Goal: Use online tool/utility: Utilize a website feature to perform a specific function

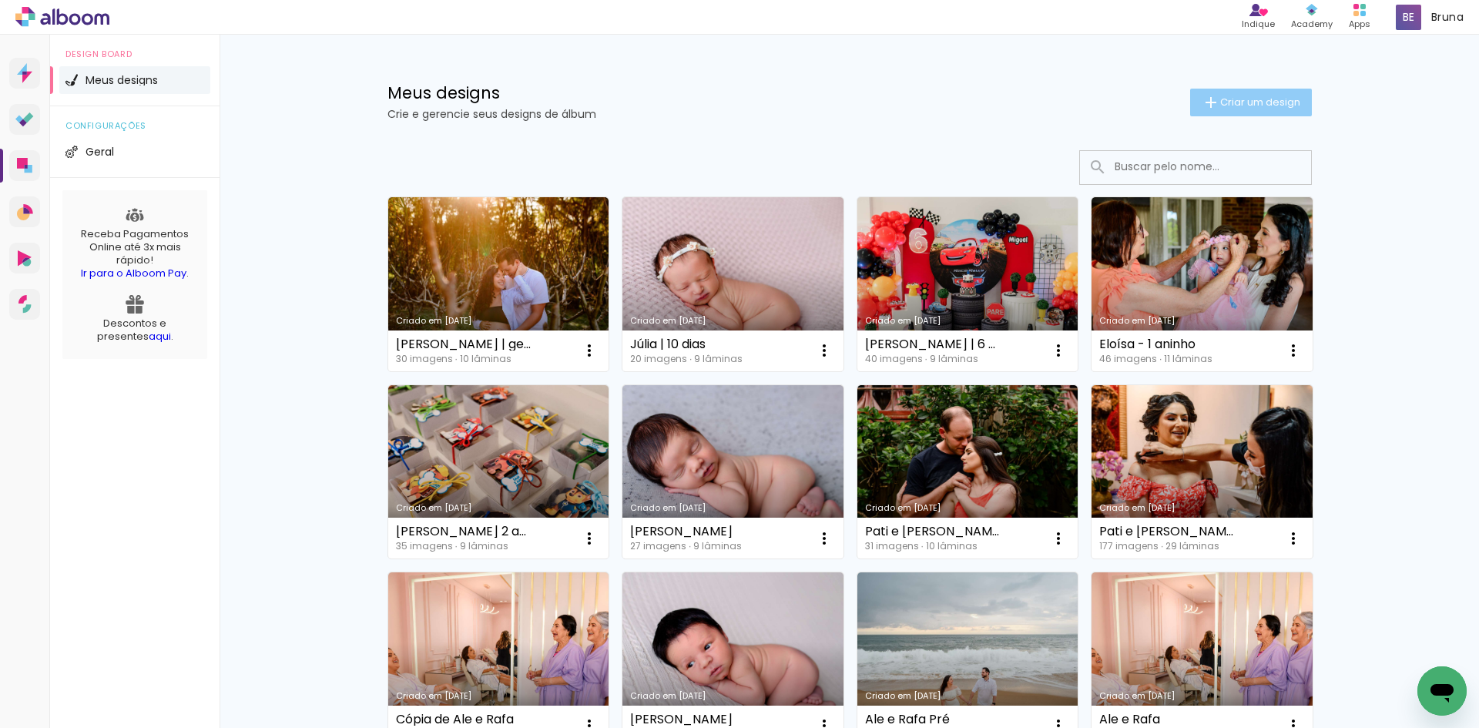
click at [1246, 107] on span "Criar um design" at bounding box center [1260, 102] width 80 height 10
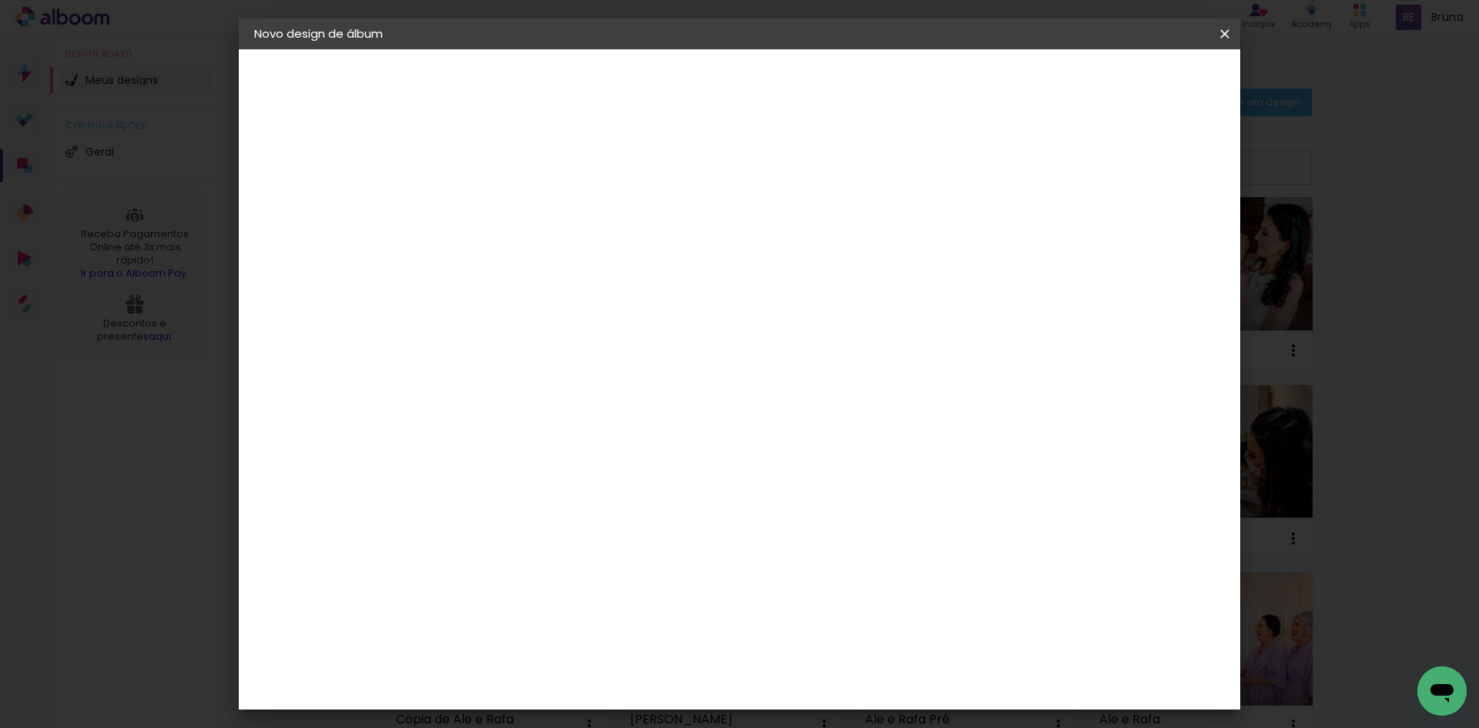
click at [506, 211] on input at bounding box center [506, 207] width 0 height 24
type input "[PERSON_NAME] - gestante"
type paper-input "[PERSON_NAME] - gestante"
click at [0, 0] on slot "Avançar" at bounding box center [0, 0] width 0 height 0
click at [619, 296] on input at bounding box center [546, 293] width 156 height 19
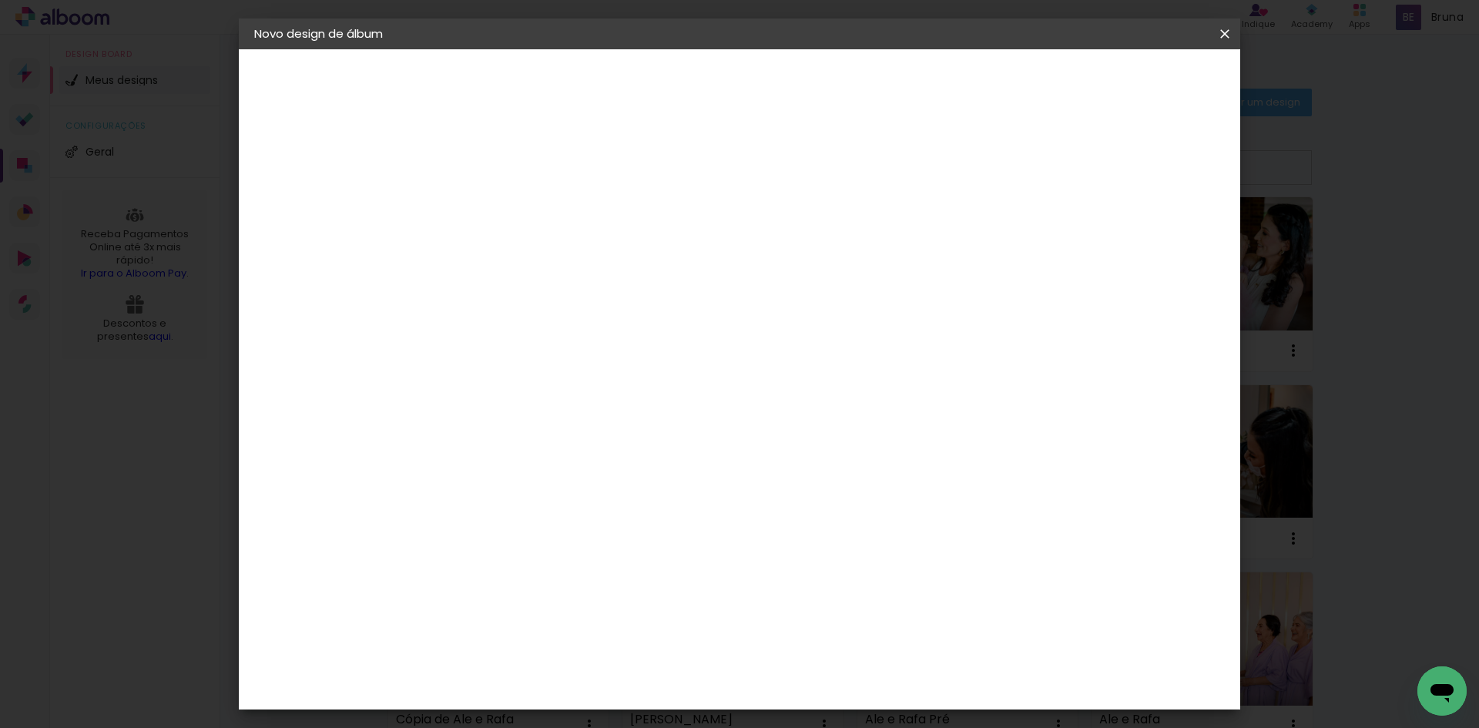
type input "sch"
type paper-input "sch"
click at [555, 350] on div "Schlosser" at bounding box center [525, 348] width 59 height 12
click at [0, 0] on slot "Avançar" at bounding box center [0, 0] width 0 height 0
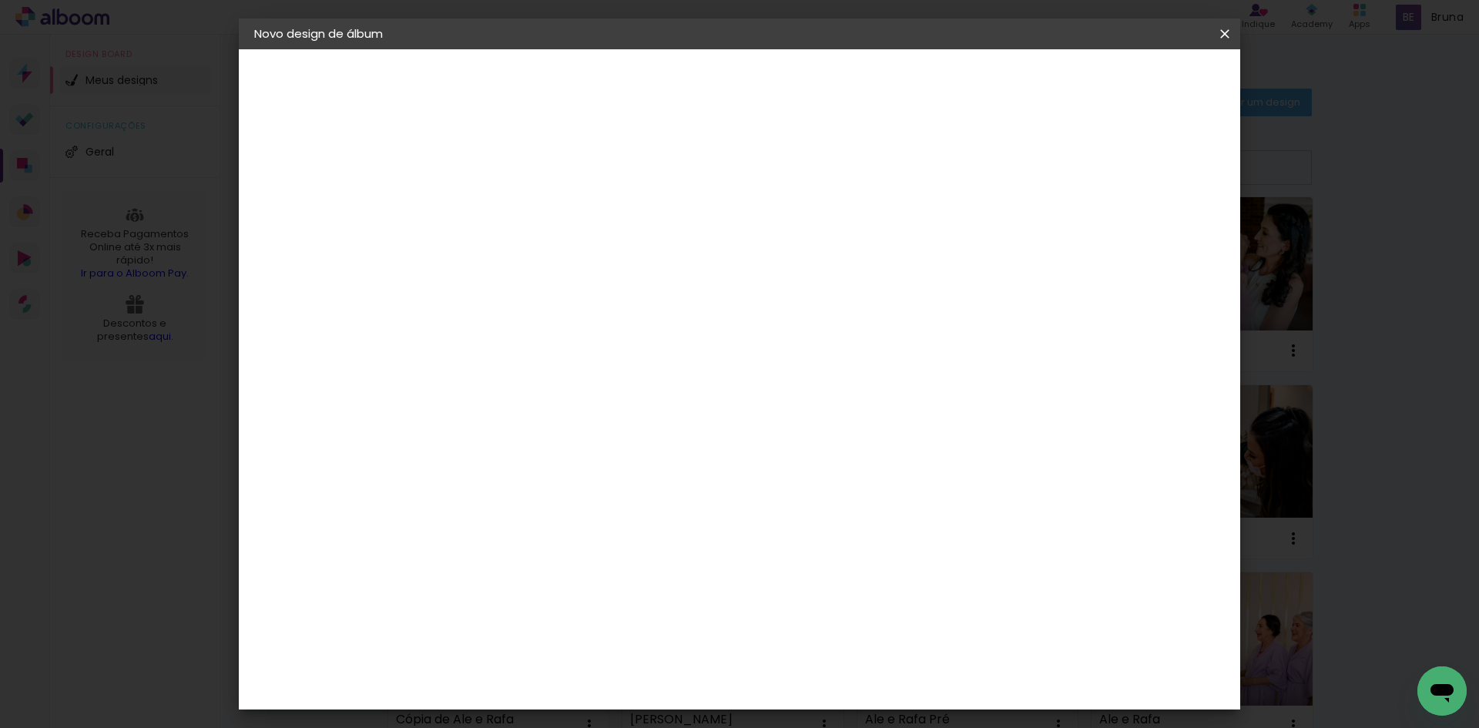
click at [610, 567] on span "25 × 25" at bounding box center [575, 587] width 72 height 41
click at [0, 0] on slot "Avançar" at bounding box center [0, 0] width 0 height 0
click at [1167, 96] on header "Revisão Verifique as configurações do seu álbum. Voltar Iniciar design" at bounding box center [803, 88] width 728 height 79
click at [1129, 86] on span "Iniciar design" at bounding box center [1094, 81] width 70 height 11
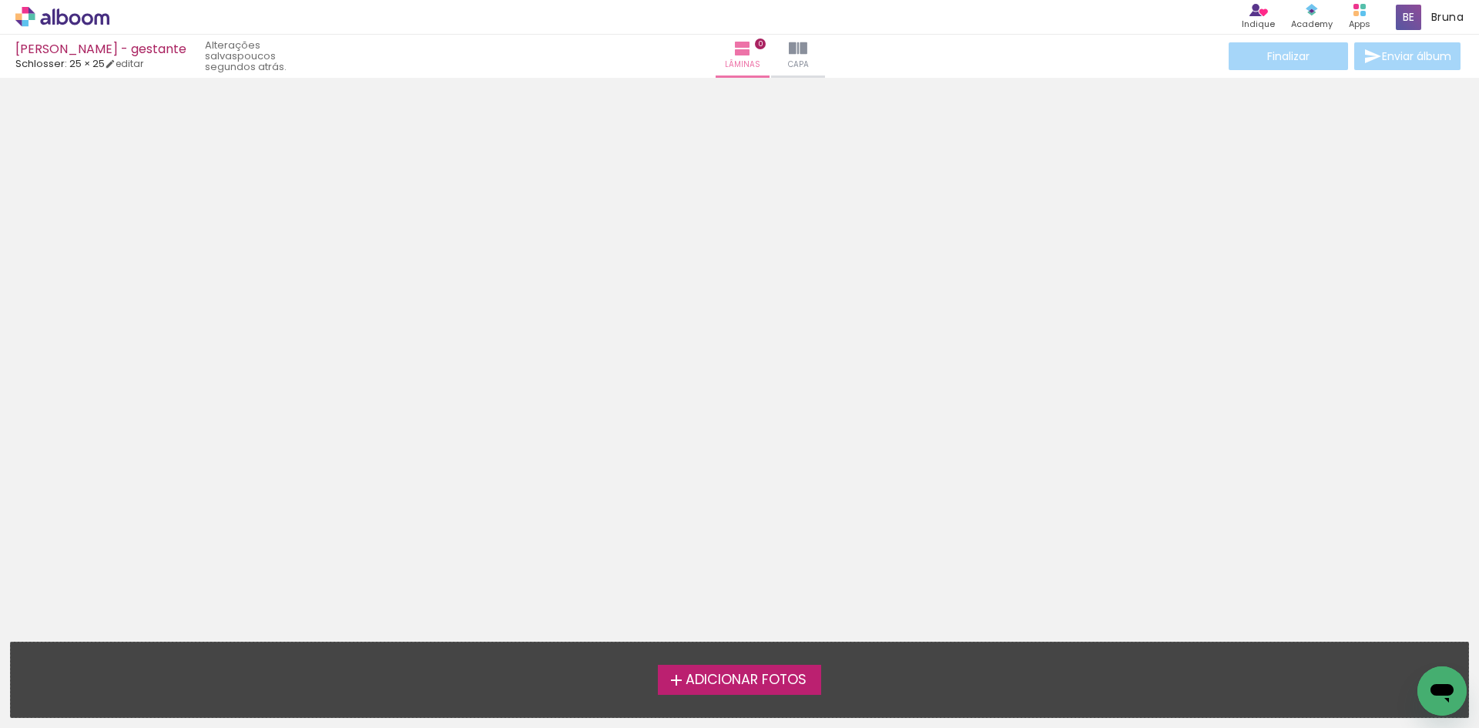
click at [699, 678] on span "Adicionar Fotos" at bounding box center [746, 680] width 121 height 14
click at [0, 0] on input "file" at bounding box center [0, 0] width 0 height 0
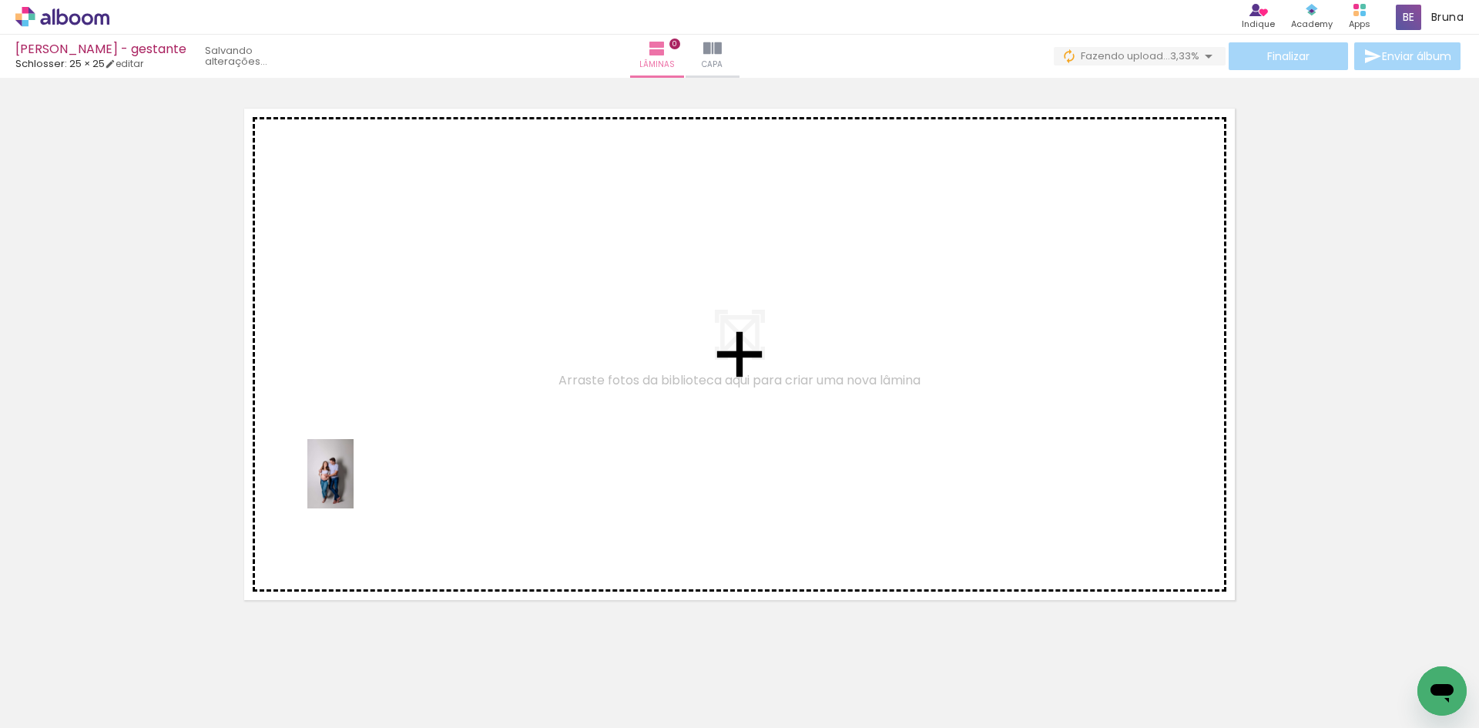
drag, startPoint x: 161, startPoint y: 676, endPoint x: 370, endPoint y: 477, distance: 288.8
click at [369, 472] on quentale-workspace at bounding box center [739, 364] width 1479 height 728
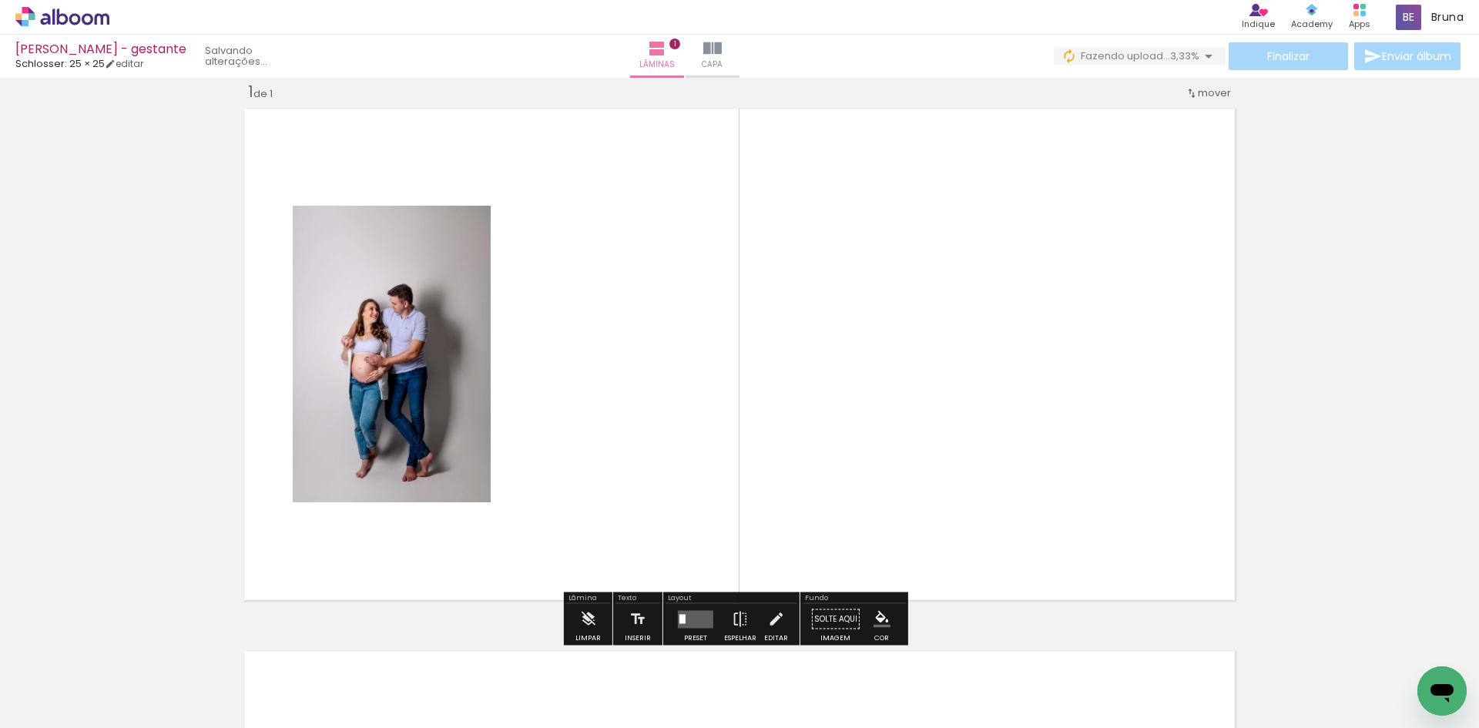
scroll to position [20, 0]
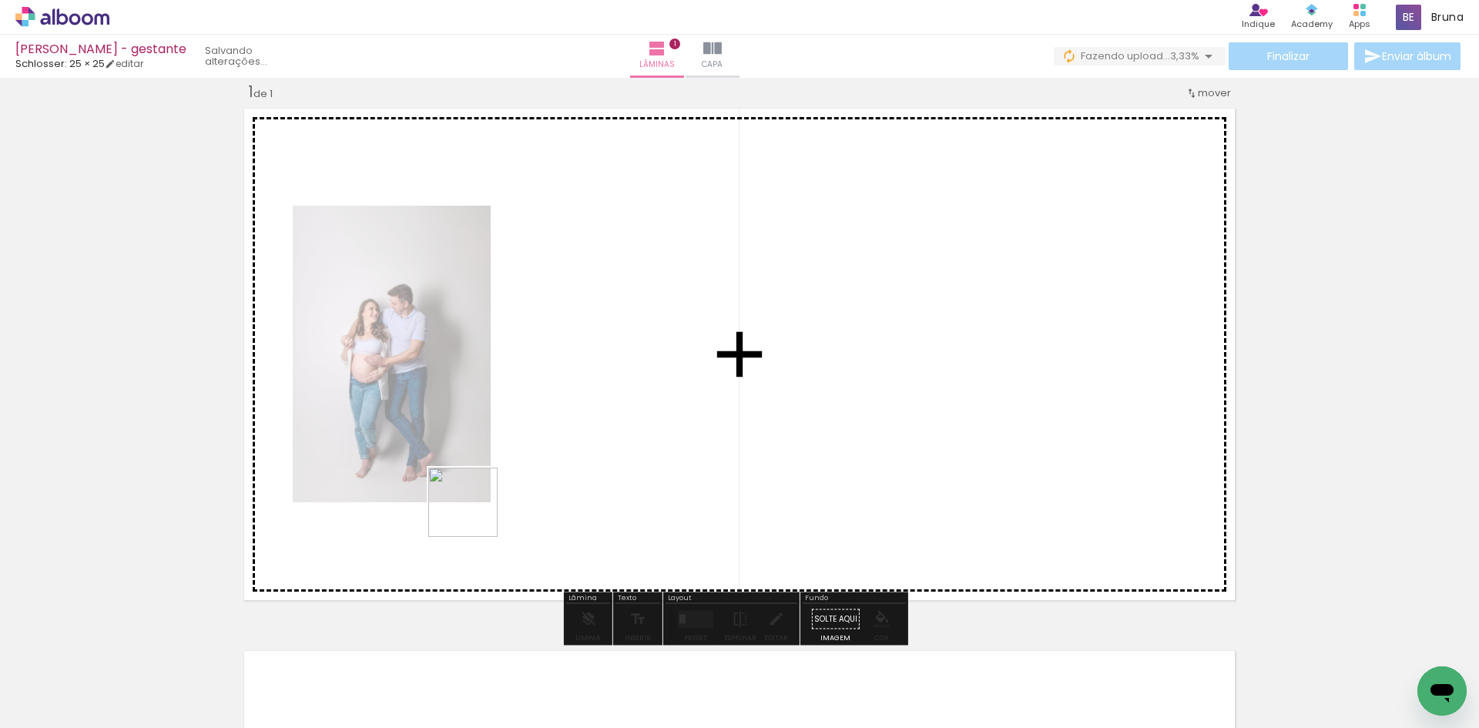
drag, startPoint x: 256, startPoint y: 697, endPoint x: 495, endPoint y: 494, distance: 314.3
click at [495, 494] on quentale-workspace at bounding box center [739, 364] width 1479 height 728
drag, startPoint x: 352, startPoint y: 688, endPoint x: 464, endPoint y: 523, distance: 199.2
click at [455, 516] on quentale-workspace at bounding box center [739, 364] width 1479 height 728
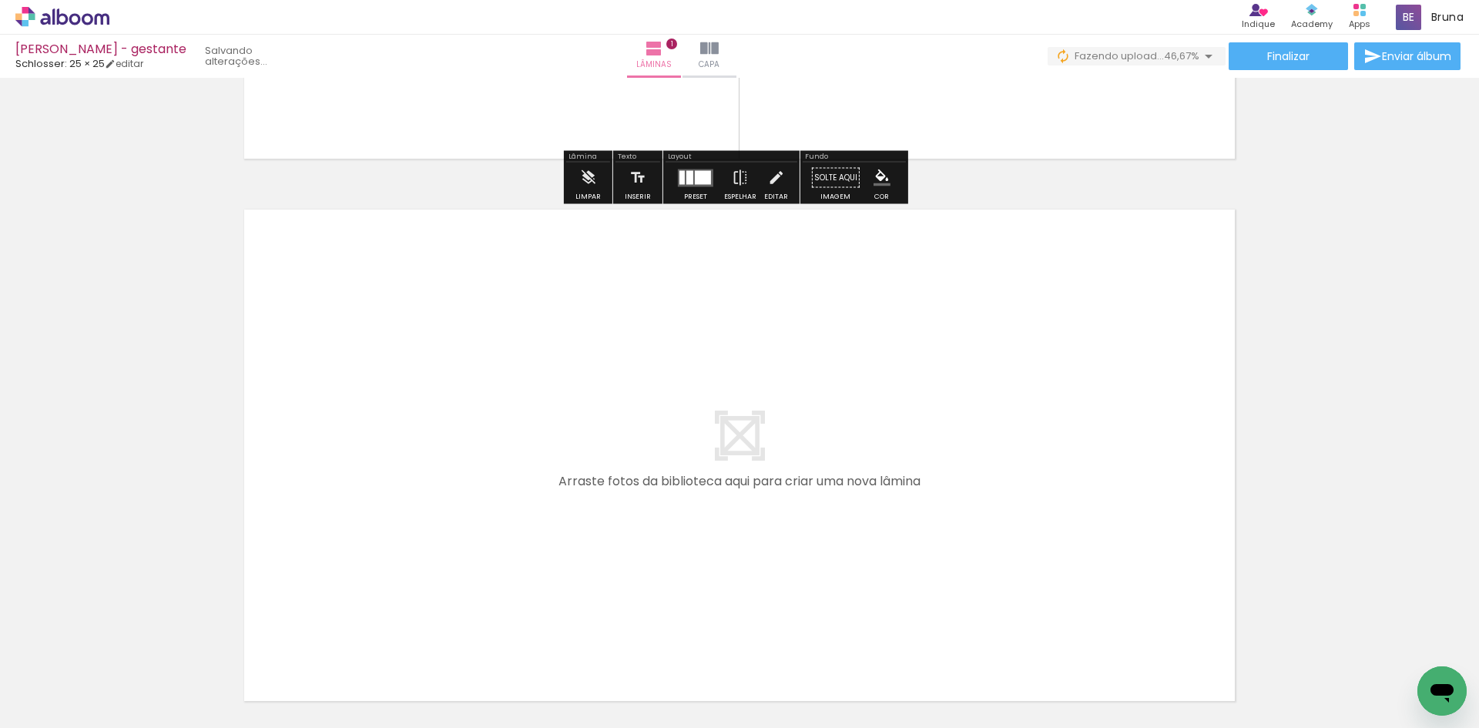
scroll to position [482, 0]
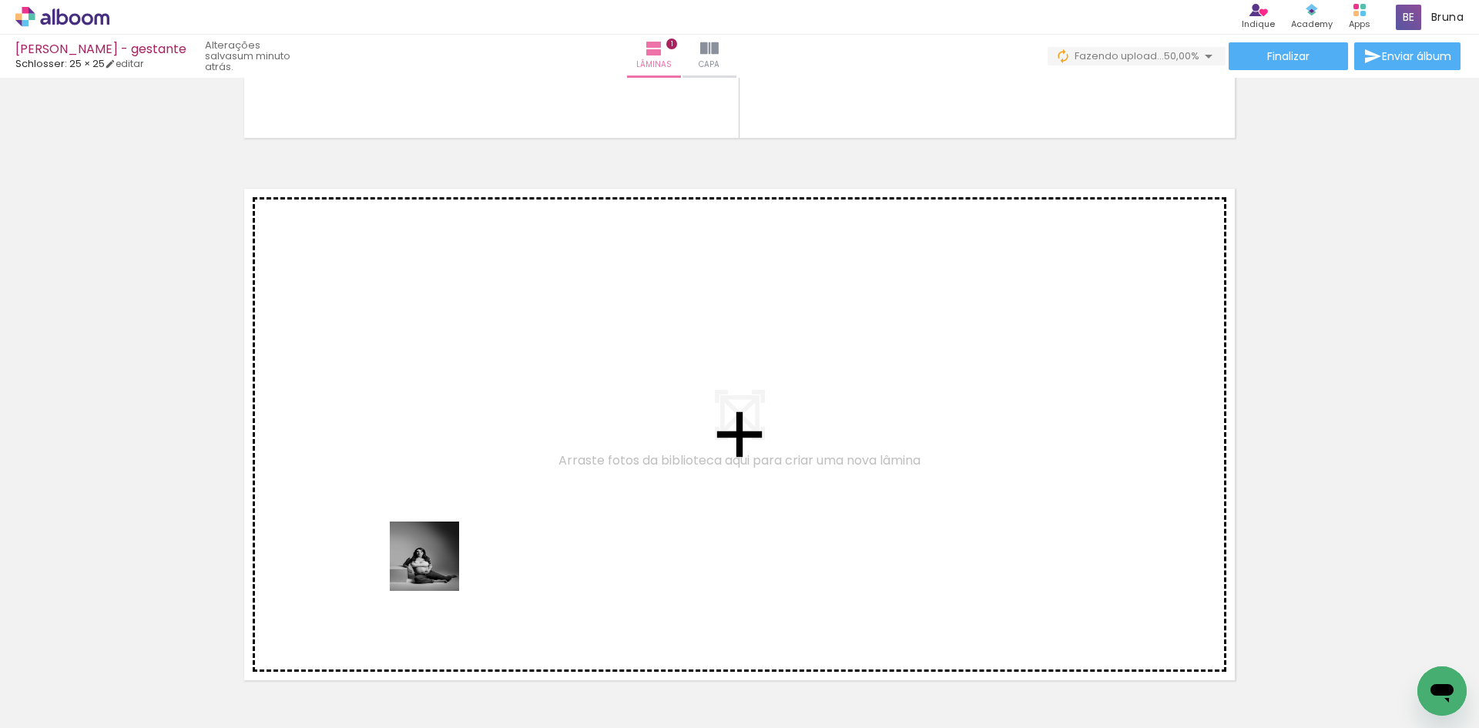
drag, startPoint x: 428, startPoint y: 641, endPoint x: 455, endPoint y: 463, distance: 180.1
click at [455, 463] on quentale-workspace at bounding box center [739, 364] width 1479 height 728
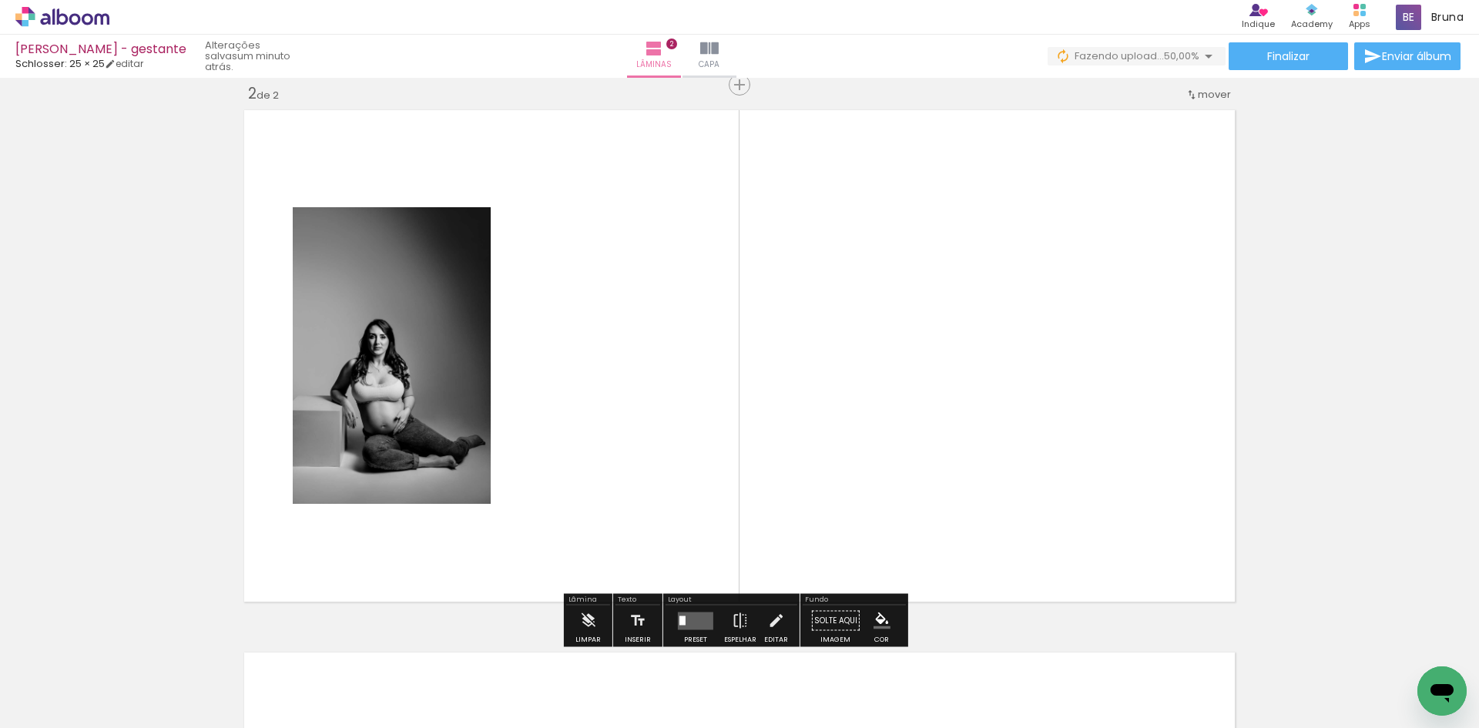
scroll to position [562, 0]
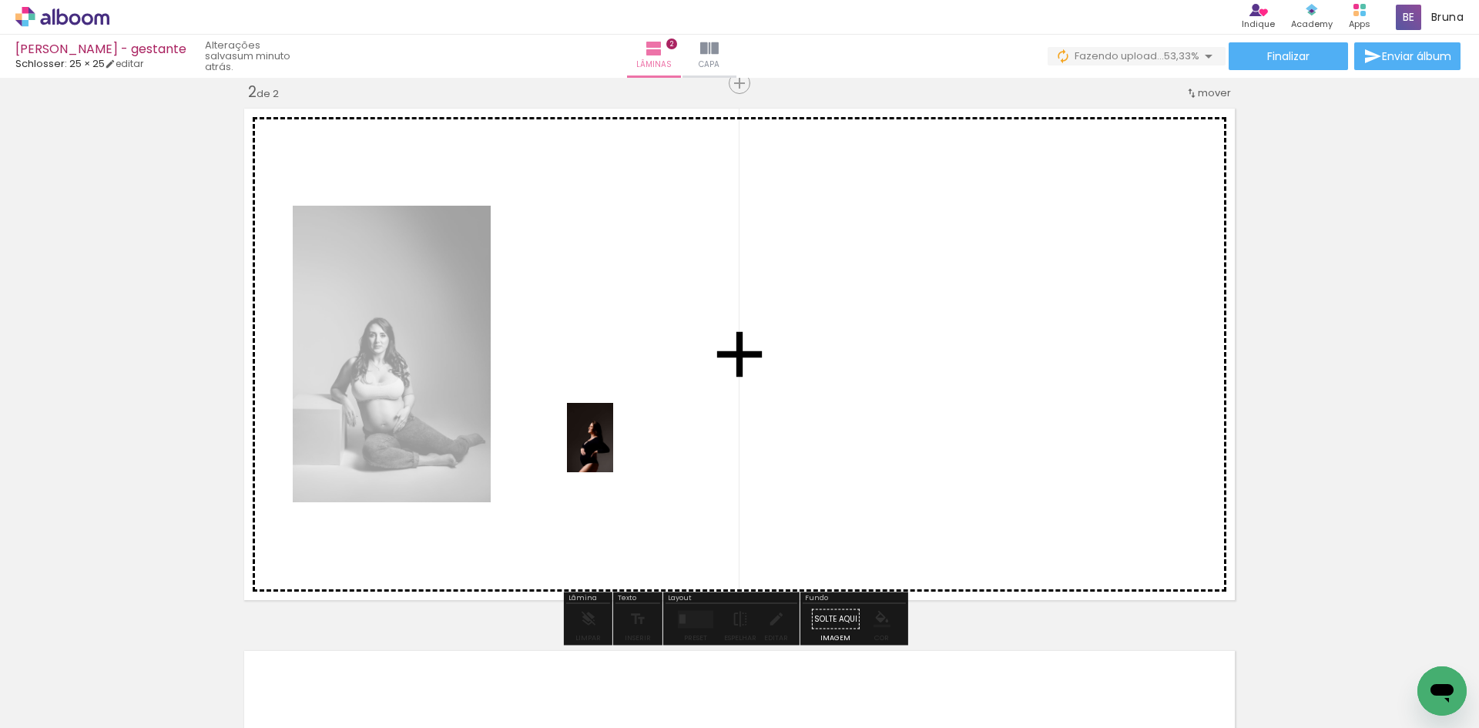
drag, startPoint x: 603, startPoint y: 687, endPoint x: 615, endPoint y: 441, distance: 246.9
click at [615, 441] on quentale-workspace at bounding box center [739, 364] width 1479 height 728
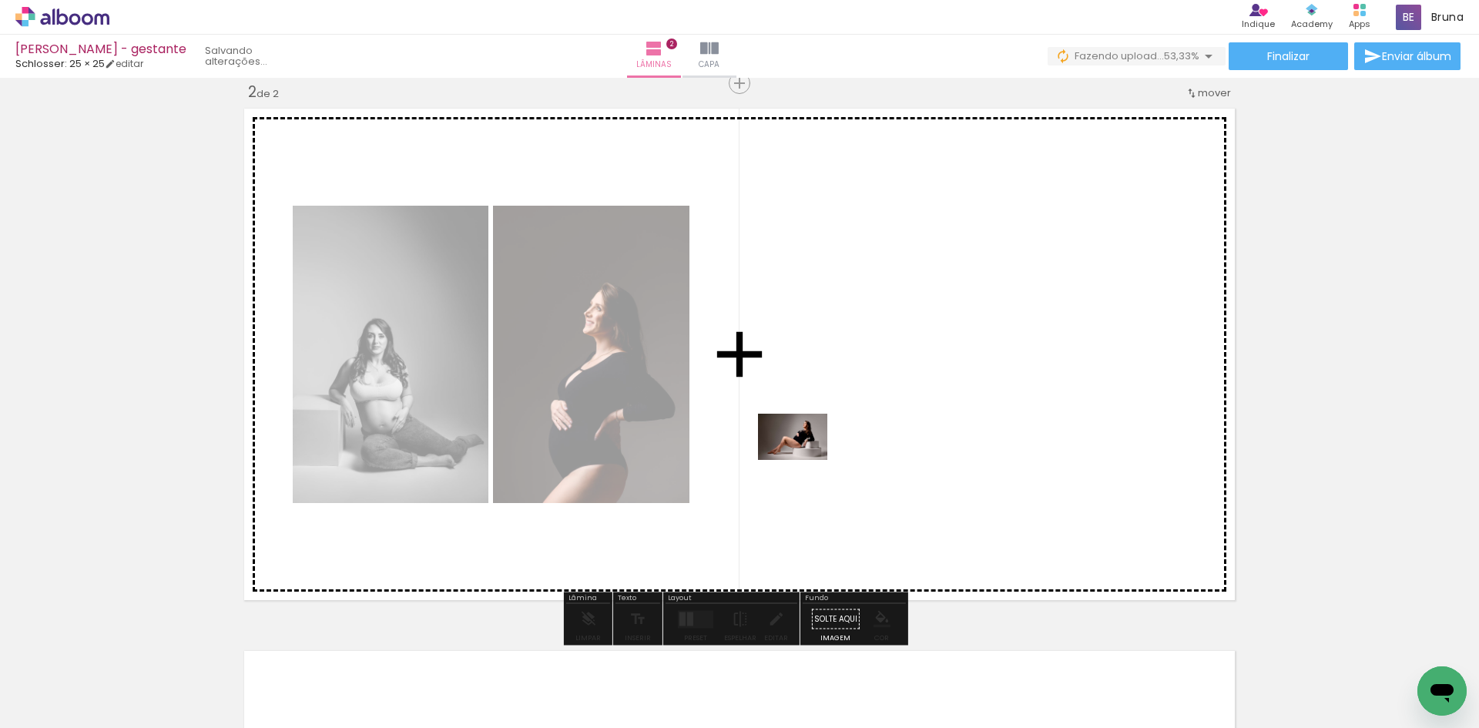
drag, startPoint x: 849, startPoint y: 685, endPoint x: 804, endPoint y: 457, distance: 232.5
click at [804, 457] on quentale-workspace at bounding box center [739, 364] width 1479 height 728
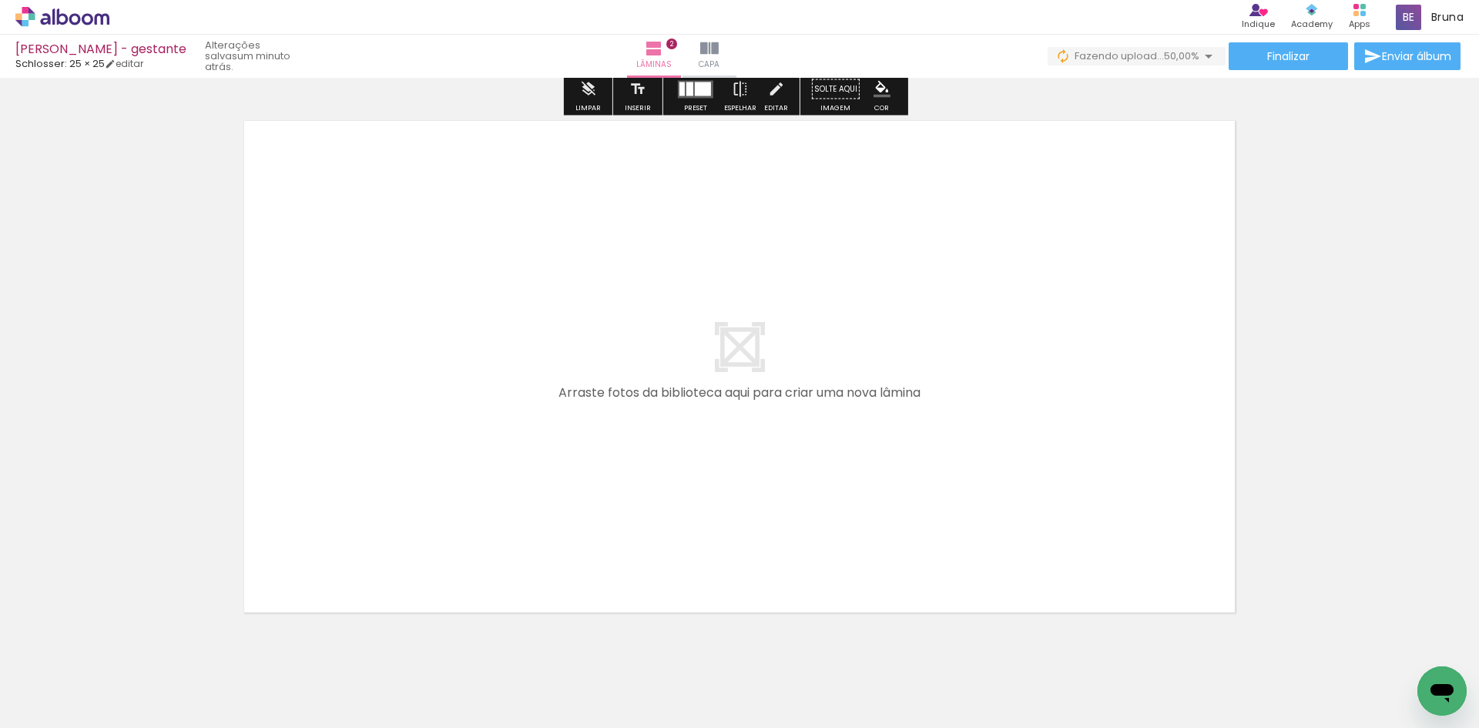
scroll to position [1102, 0]
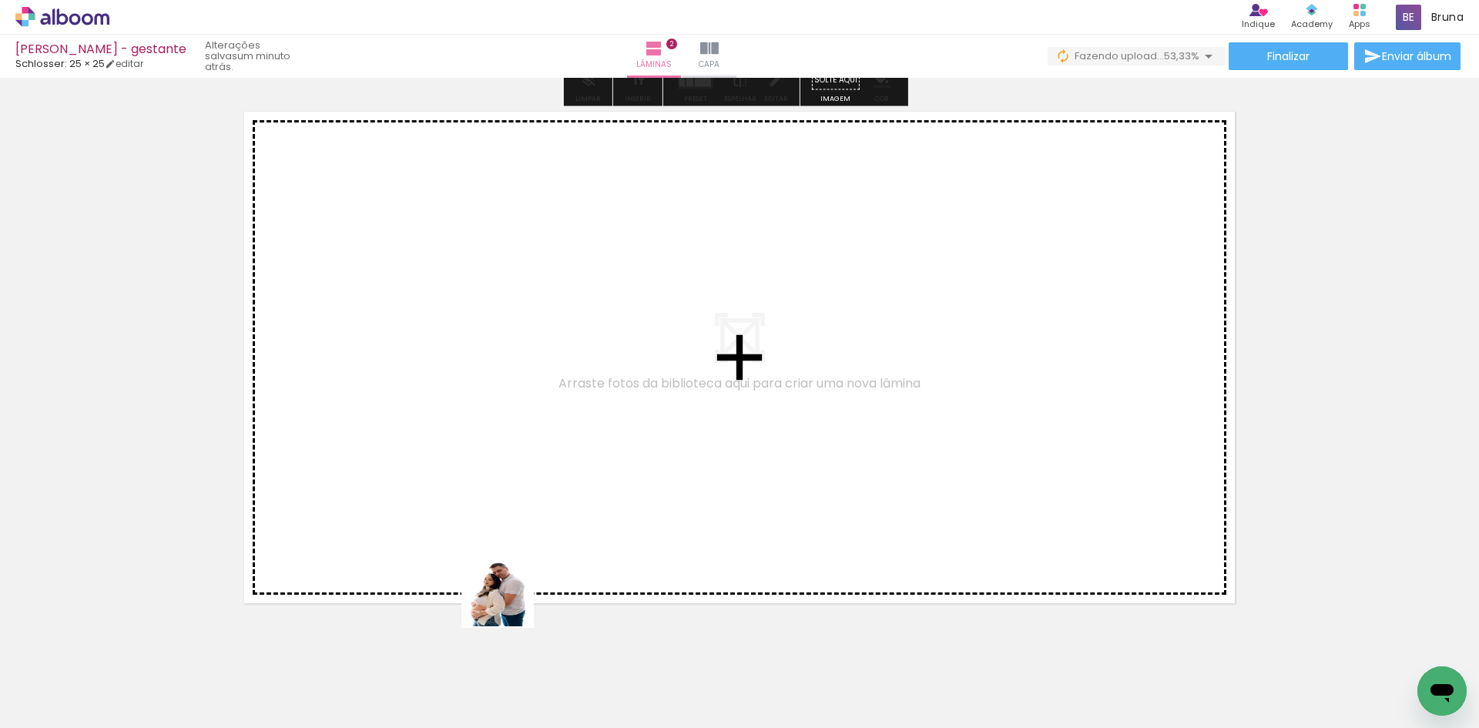
drag, startPoint x: 505, startPoint y: 687, endPoint x: 517, endPoint y: 451, distance: 236.1
click at [517, 451] on quentale-workspace at bounding box center [739, 364] width 1479 height 728
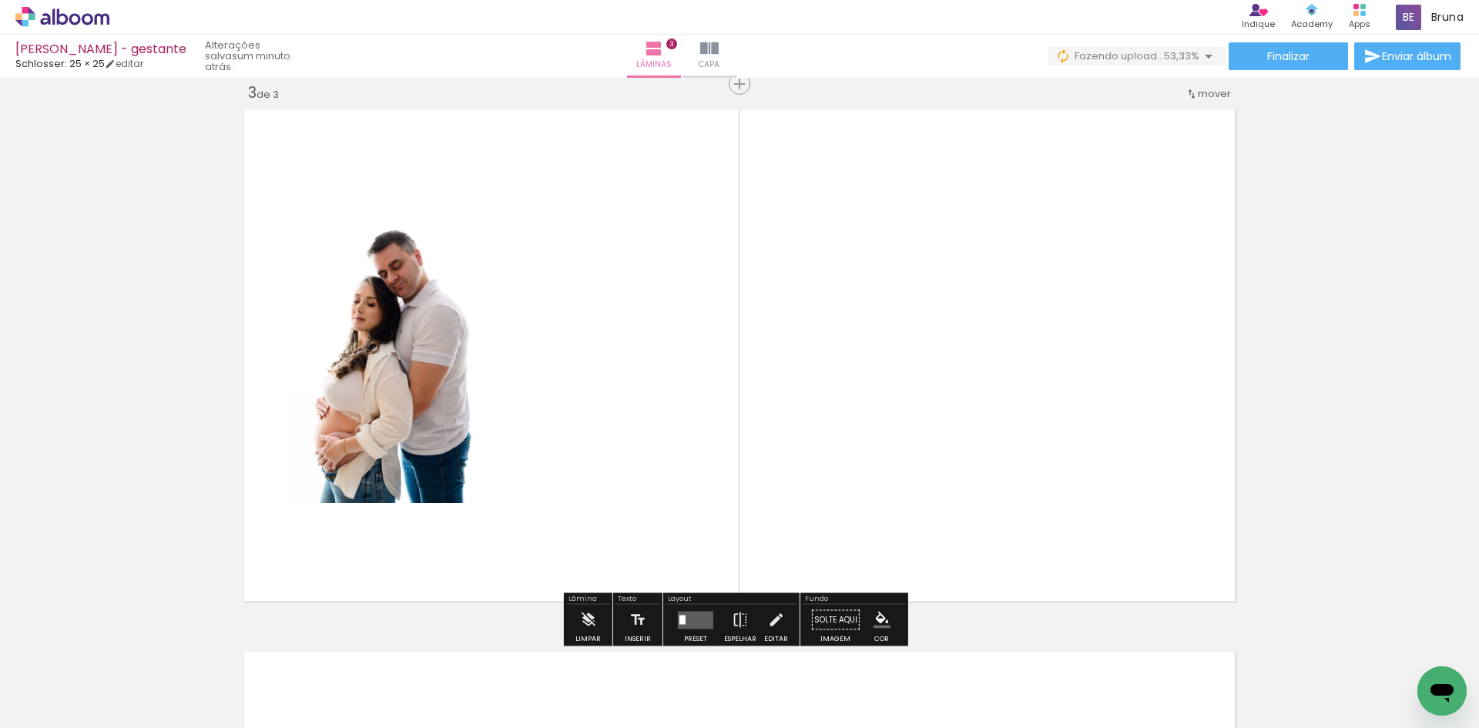
scroll to position [1105, 0]
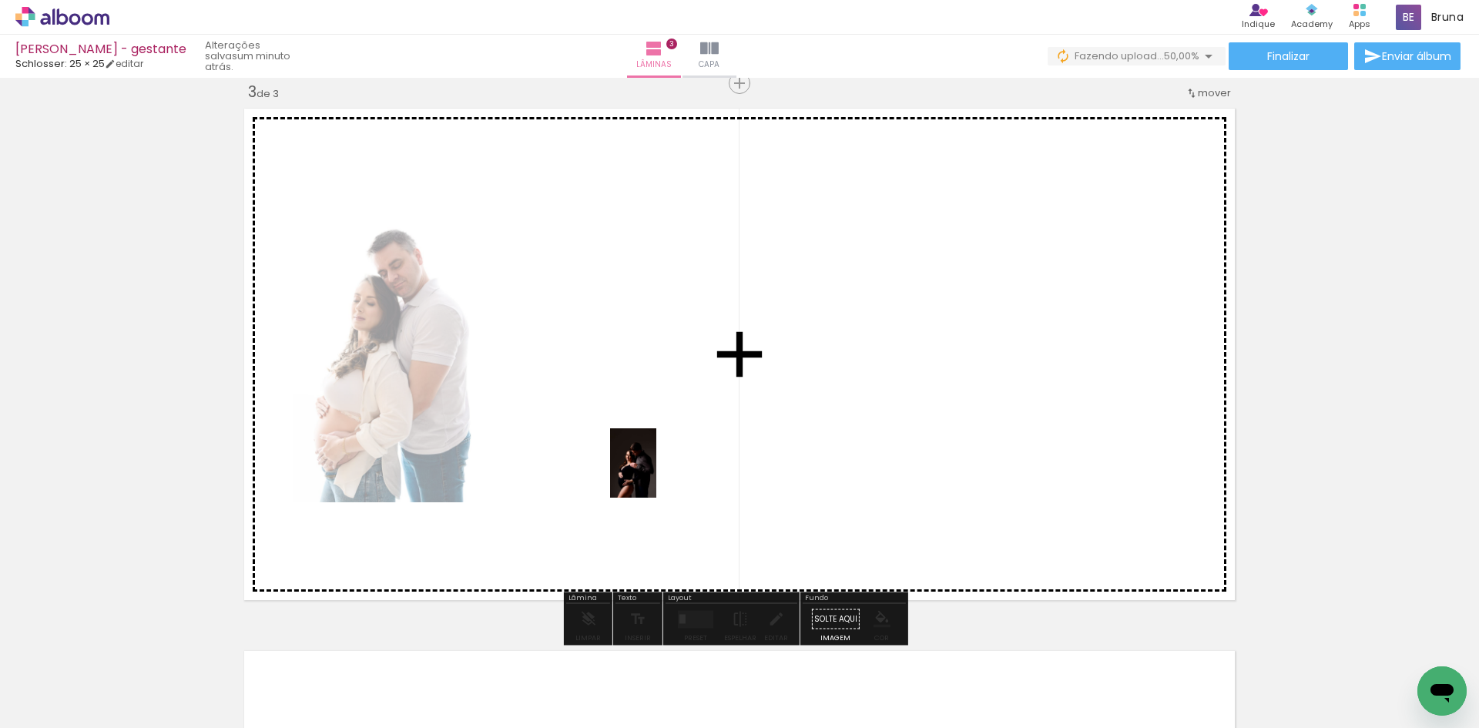
drag, startPoint x: 678, startPoint y: 657, endPoint x: 656, endPoint y: 468, distance: 190.8
click at [656, 468] on quentale-workspace at bounding box center [739, 364] width 1479 height 728
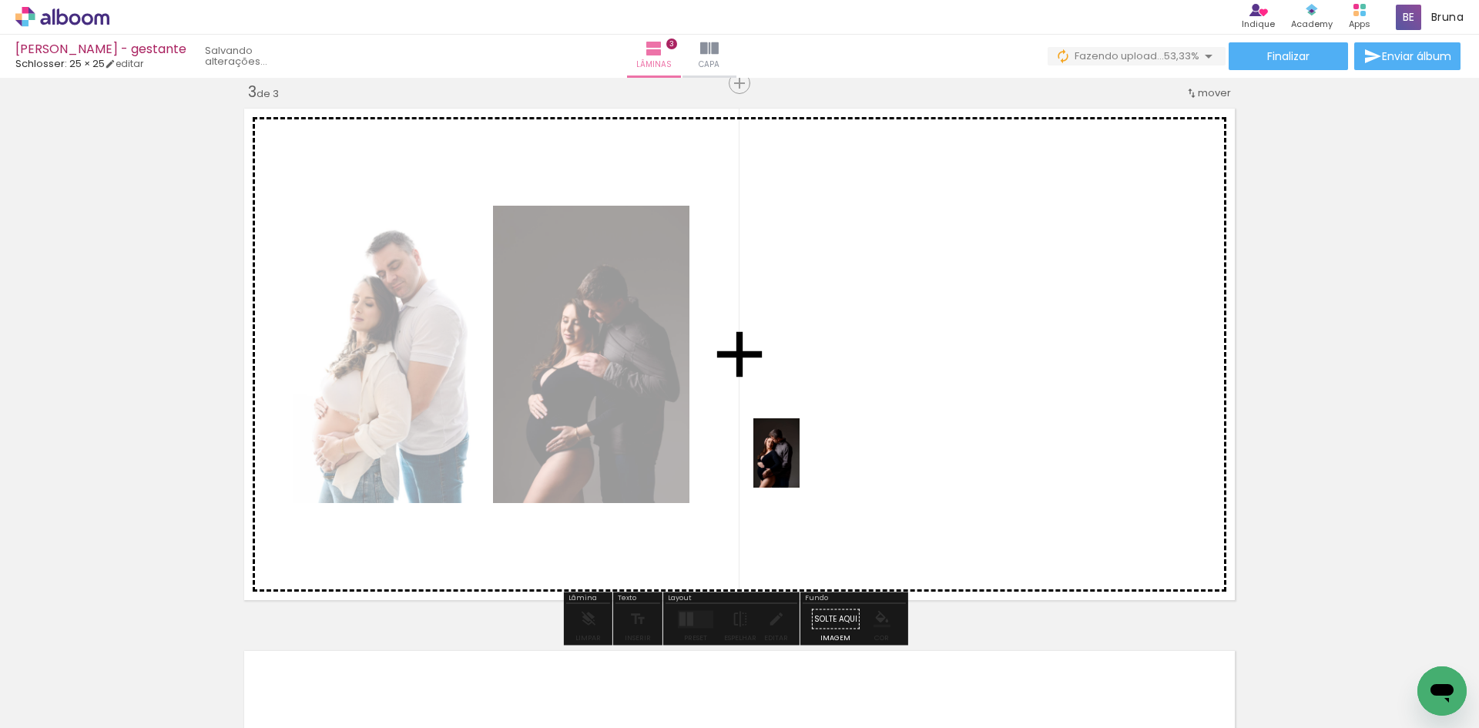
drag, startPoint x: 780, startPoint y: 683, endPoint x: 826, endPoint y: 479, distance: 209.3
click at [802, 456] on quentale-workspace at bounding box center [739, 364] width 1479 height 728
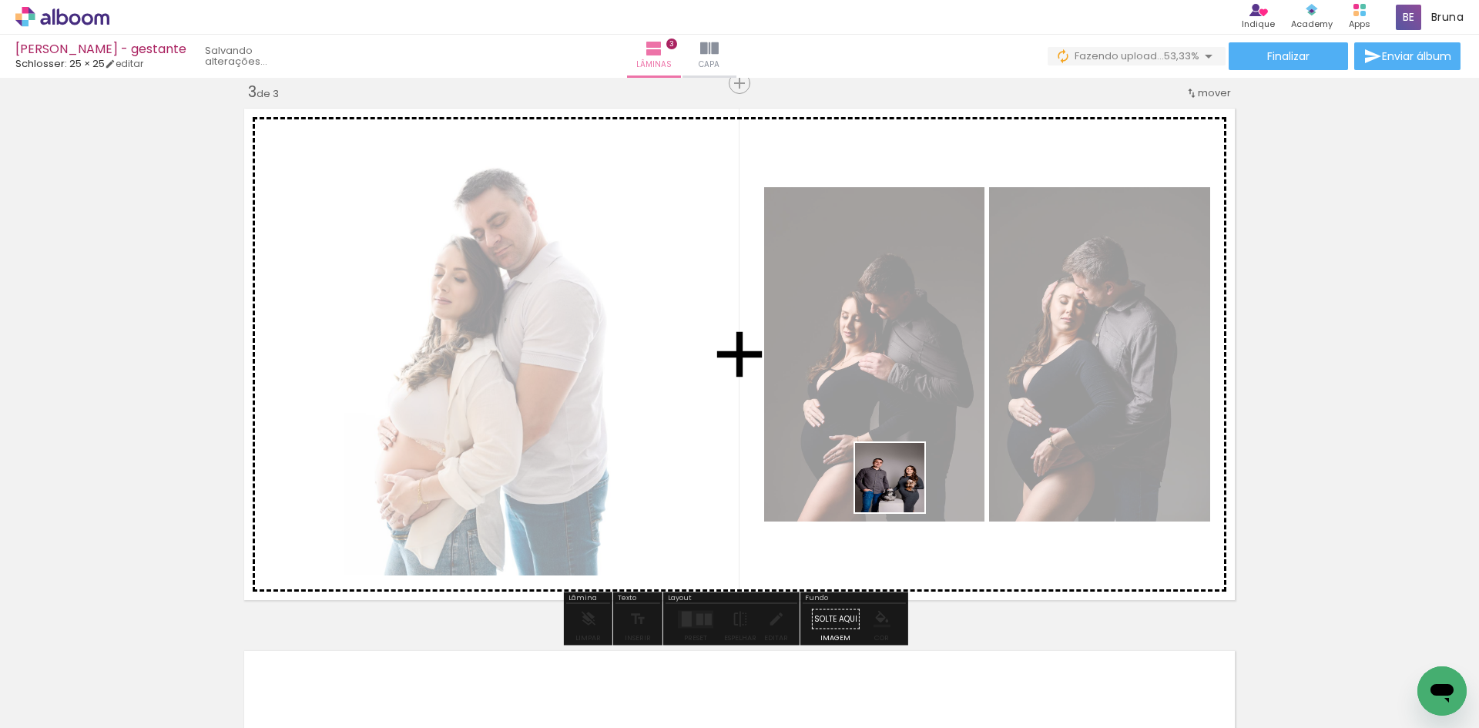
drag, startPoint x: 938, startPoint y: 648, endPoint x: 891, endPoint y: 453, distance: 200.5
click at [891, 455] on quentale-workspace at bounding box center [739, 364] width 1479 height 728
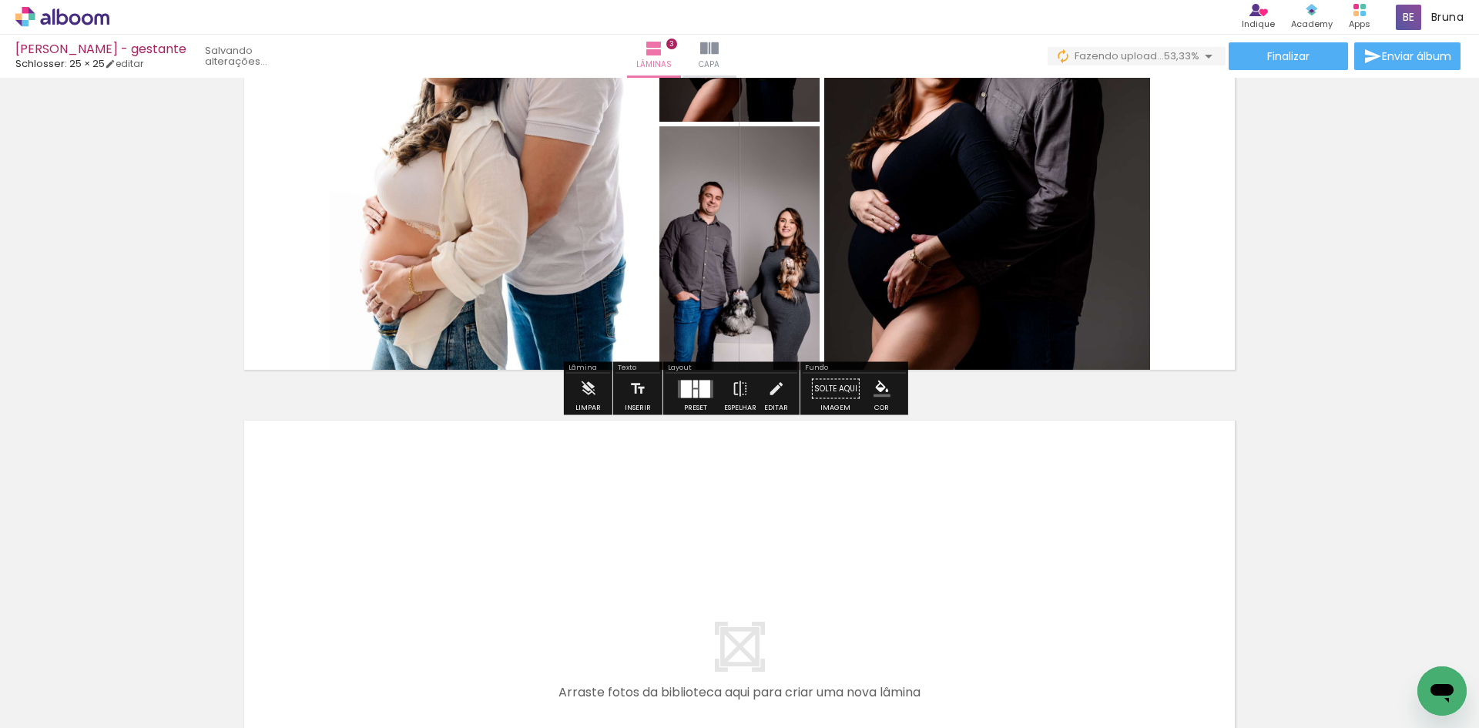
scroll to position [1336, 0]
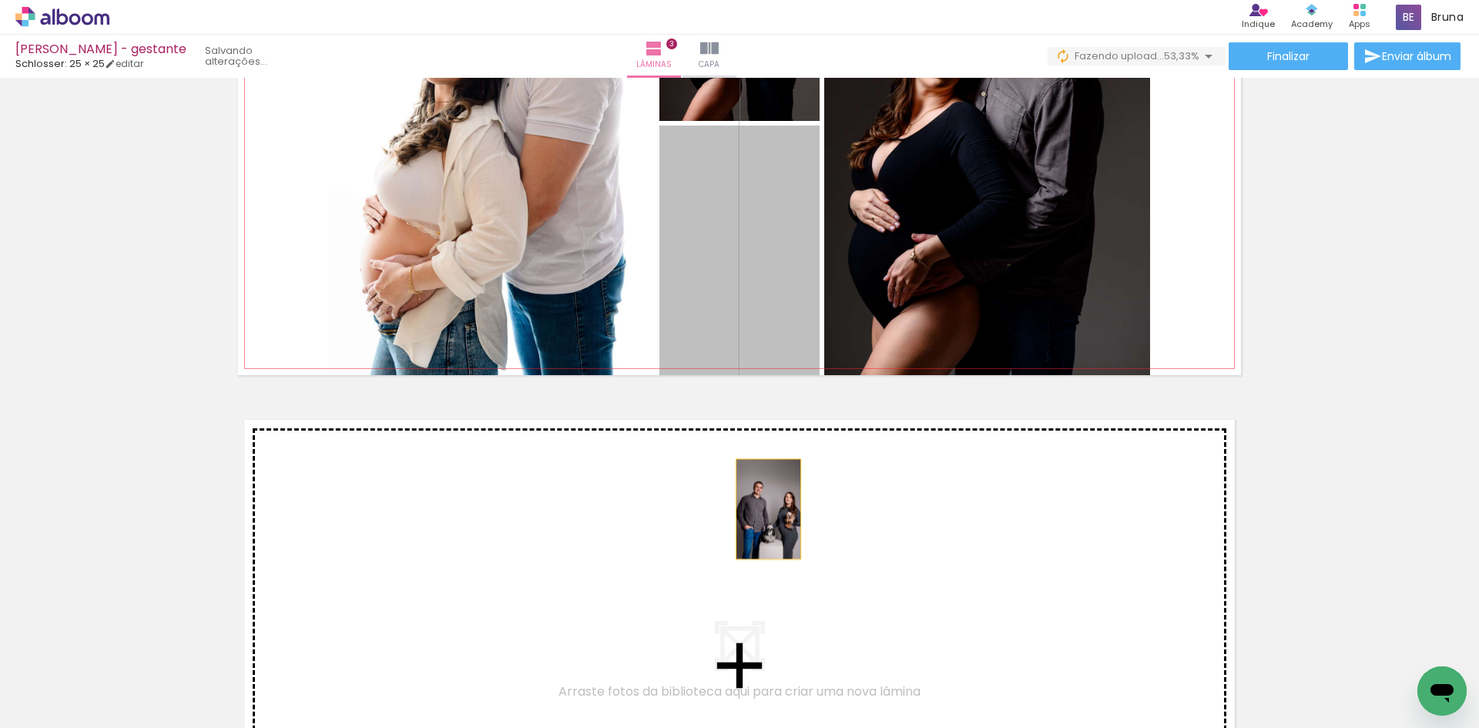
drag, startPoint x: 764, startPoint y: 391, endPoint x: 757, endPoint y: 561, distance: 169.6
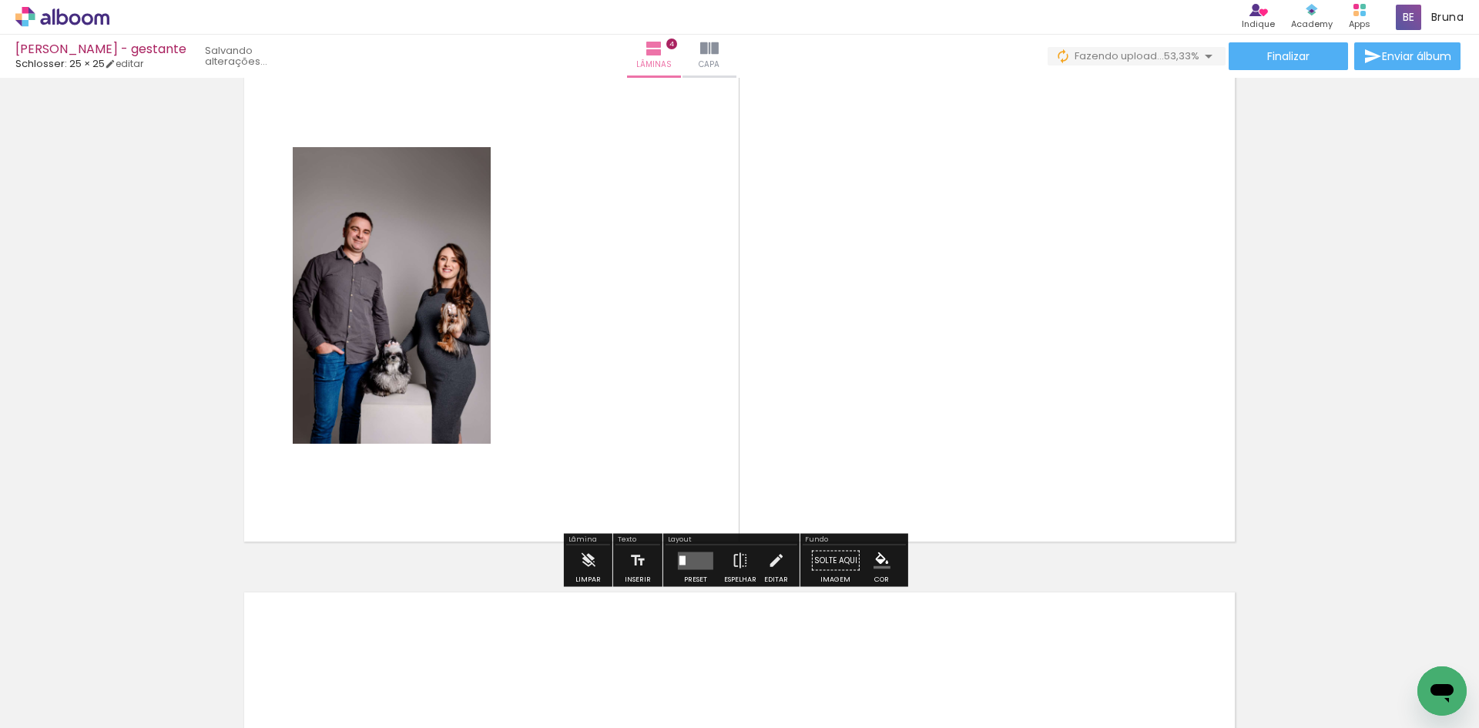
scroll to position [1736, 0]
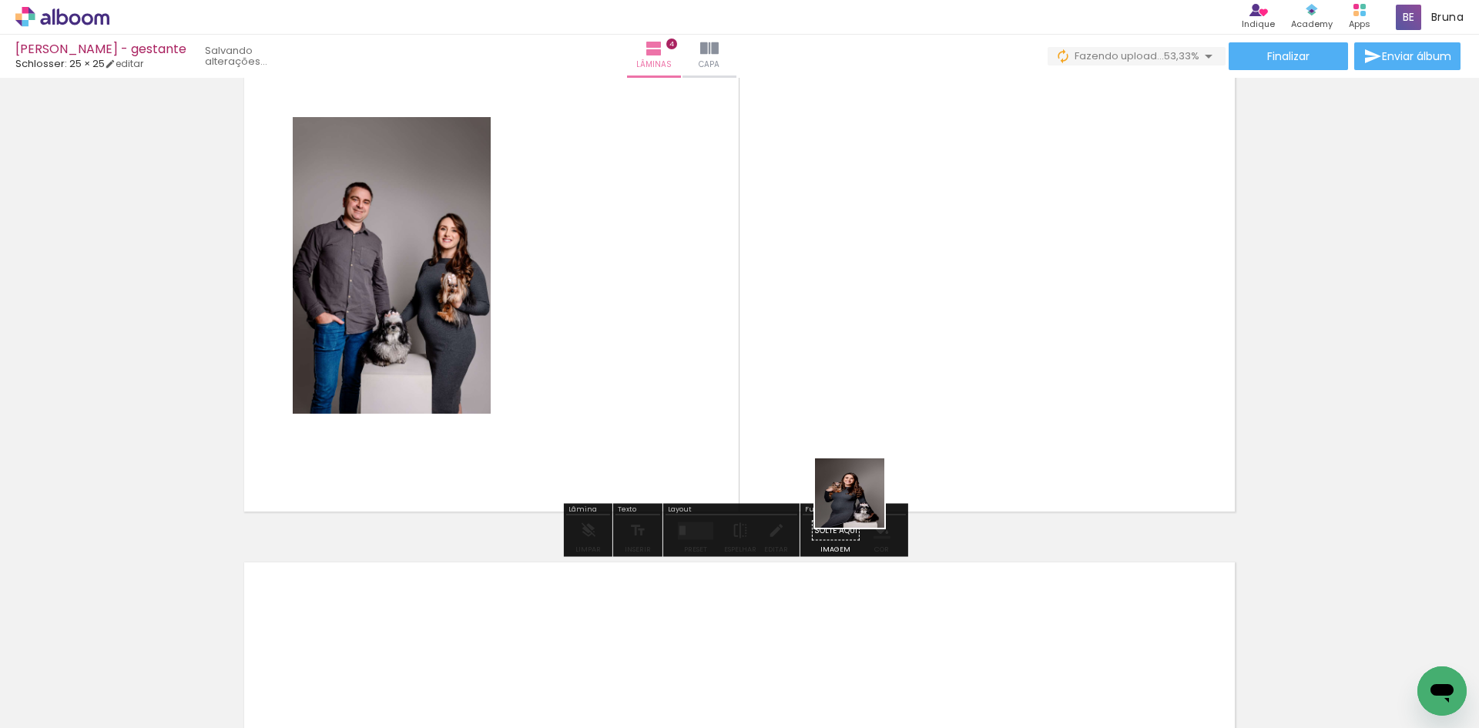
drag, startPoint x: 974, startPoint y: 619, endPoint x: 781, endPoint y: 421, distance: 276.2
click at [782, 422] on quentale-workspace at bounding box center [739, 364] width 1479 height 728
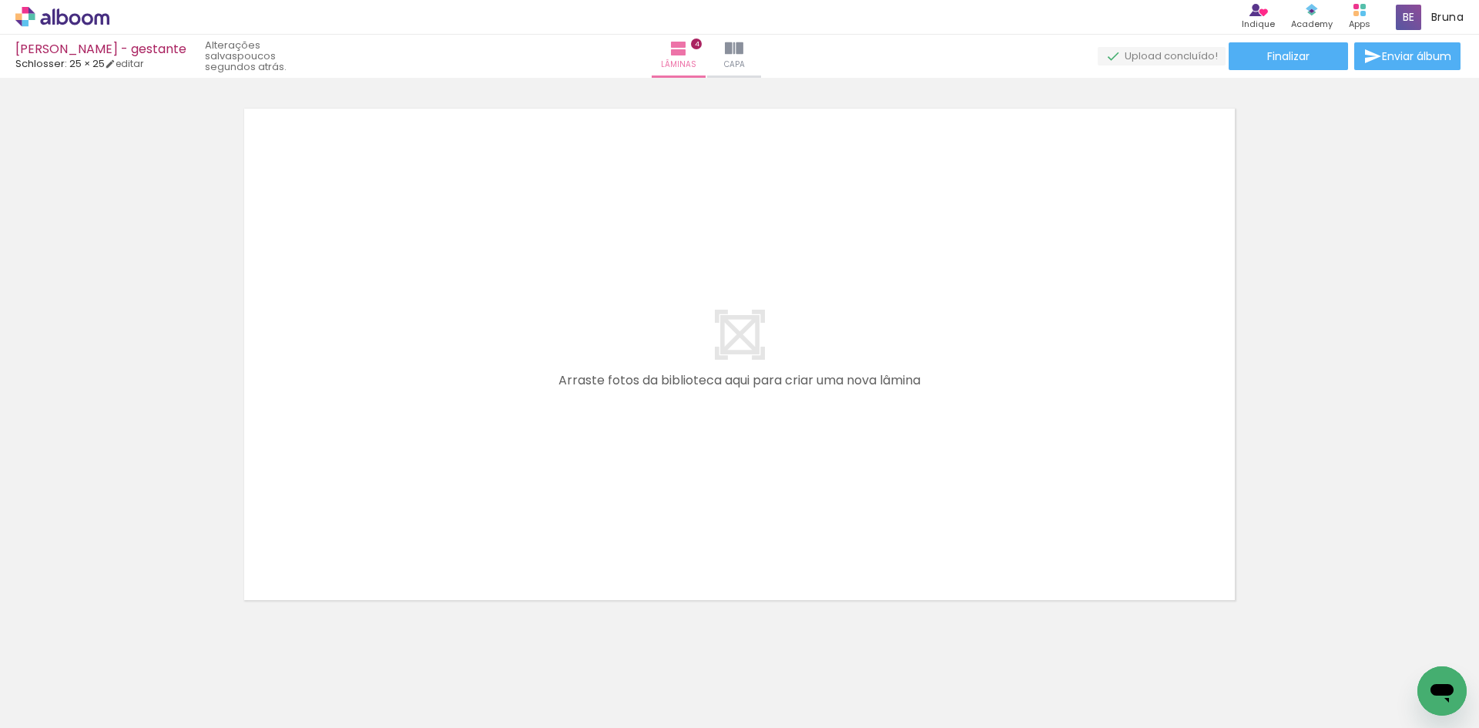
scroll to position [2218, 0]
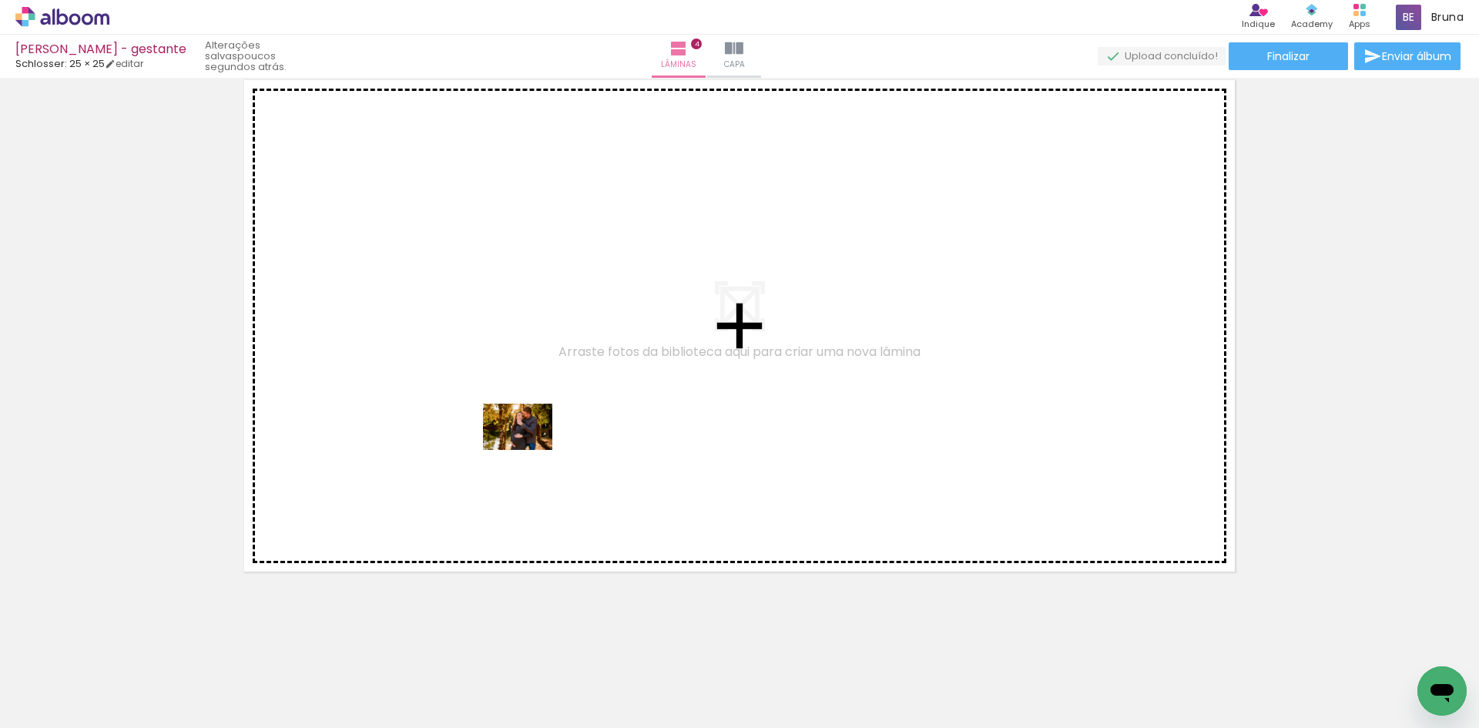
drag, startPoint x: 460, startPoint y: 683, endPoint x: 542, endPoint y: 399, distance: 296.0
click at [541, 401] on quentale-workspace at bounding box center [739, 364] width 1479 height 728
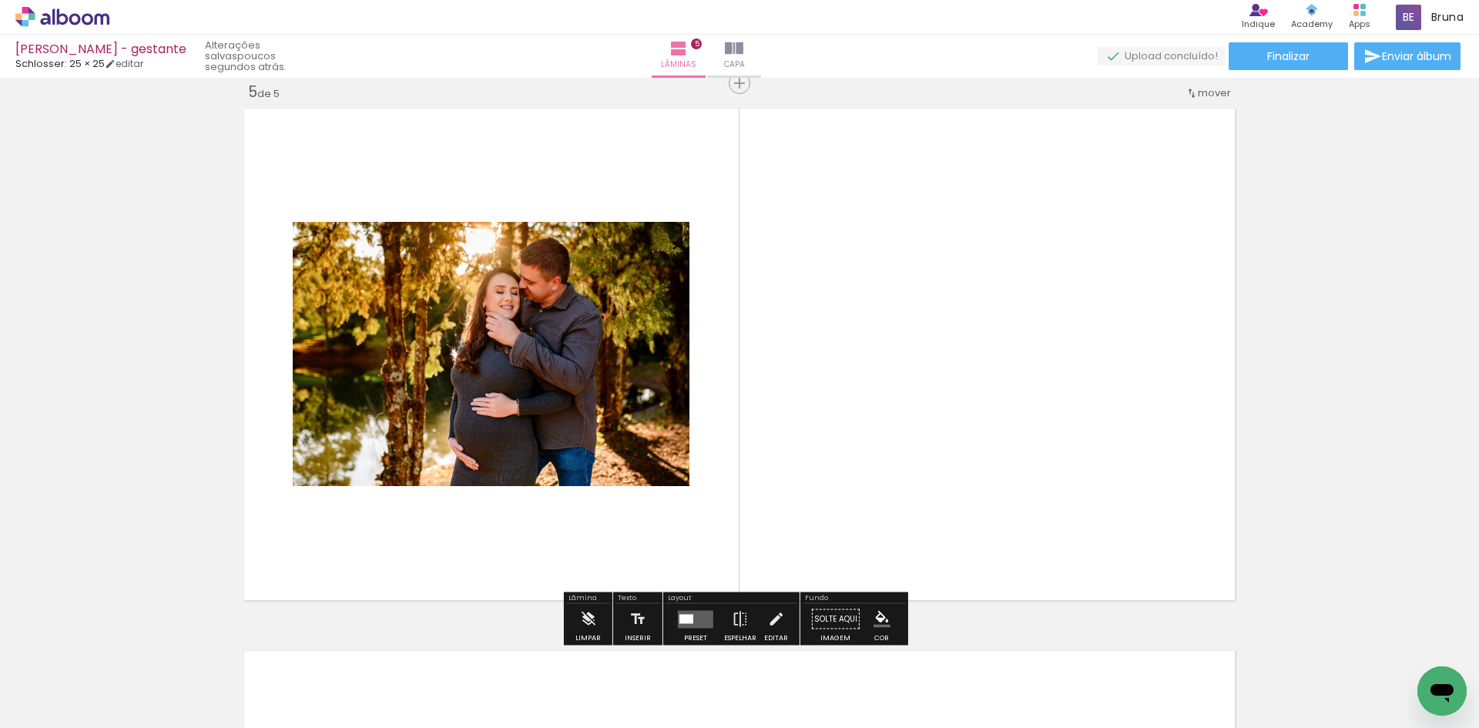
scroll to position [2267, 0]
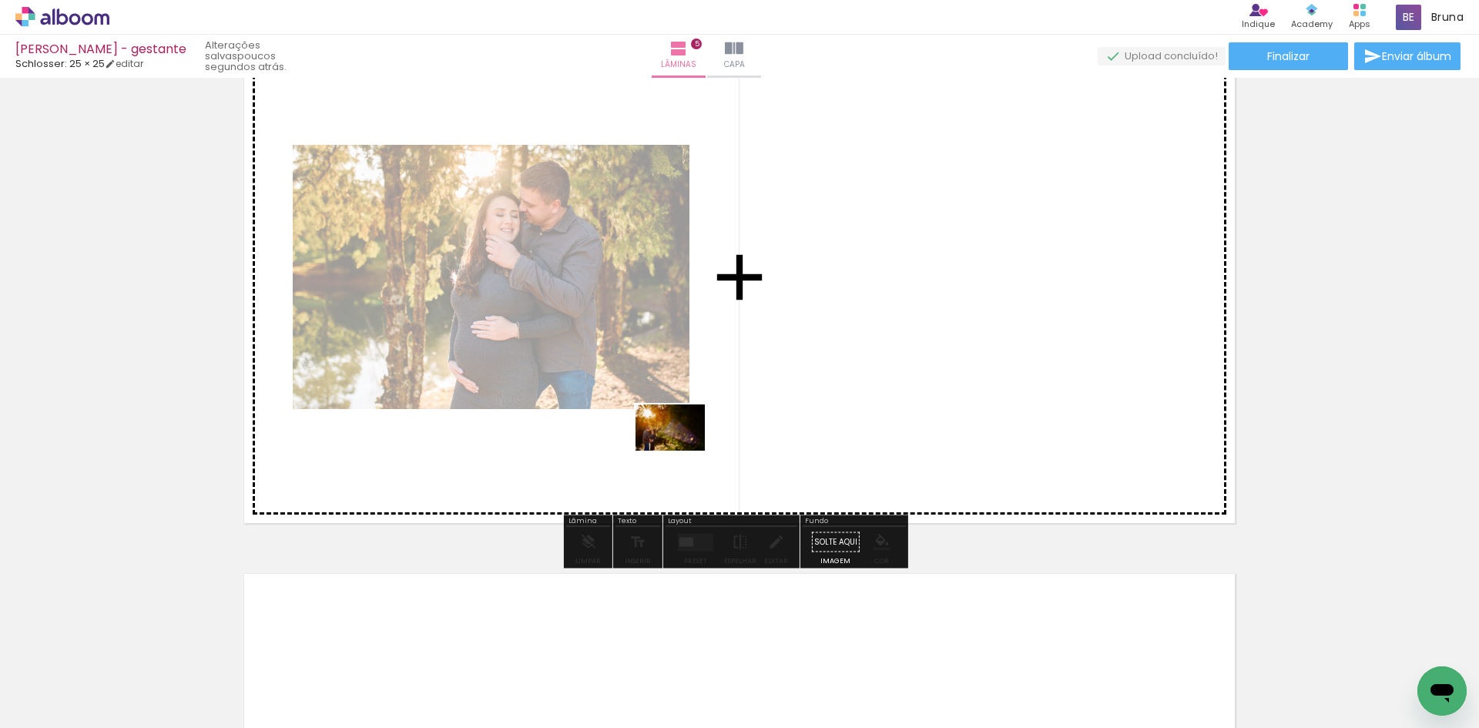
drag, startPoint x: 646, startPoint y: 688, endPoint x: 690, endPoint y: 441, distance: 251.3
click at [685, 444] on quentale-workspace at bounding box center [739, 364] width 1479 height 728
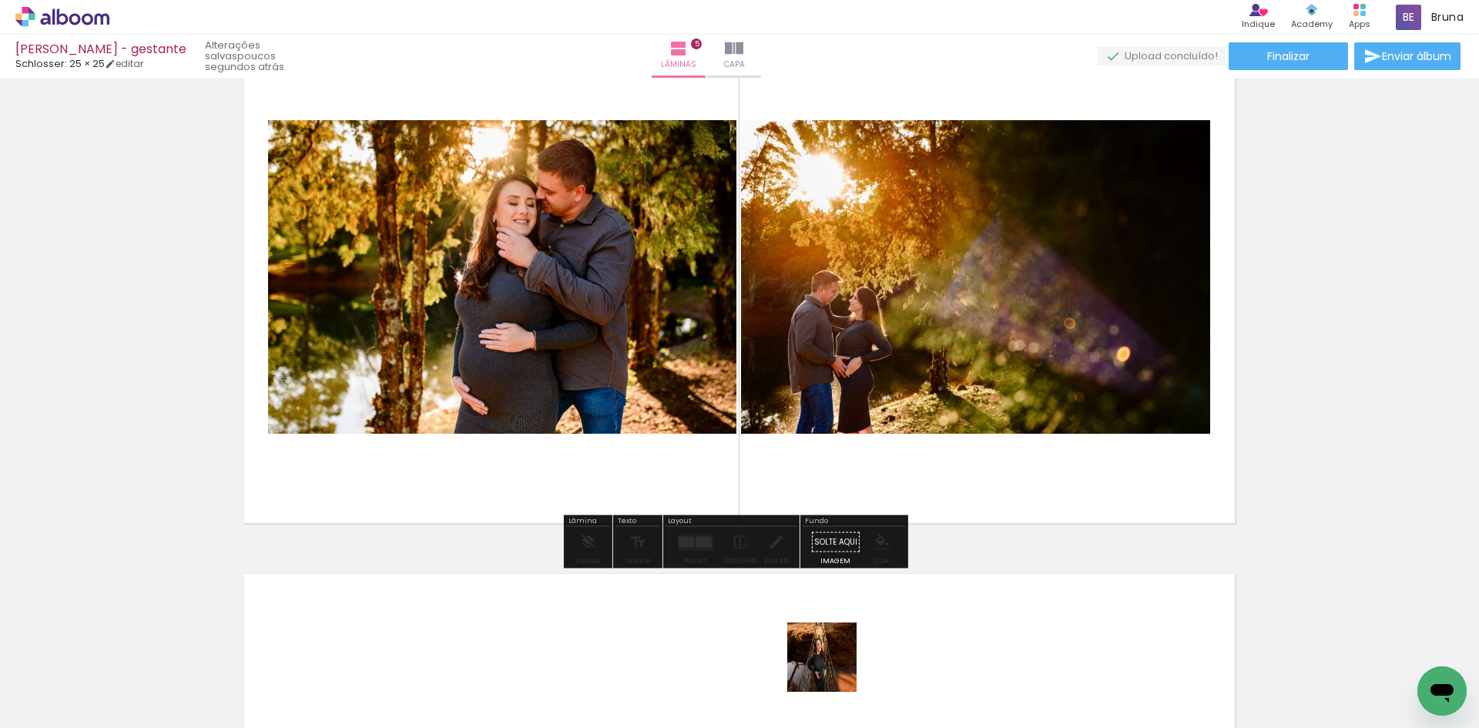
drag, startPoint x: 834, startPoint y: 669, endPoint x: 739, endPoint y: 384, distance: 300.4
click at [739, 384] on quentale-workspace at bounding box center [739, 364] width 1479 height 728
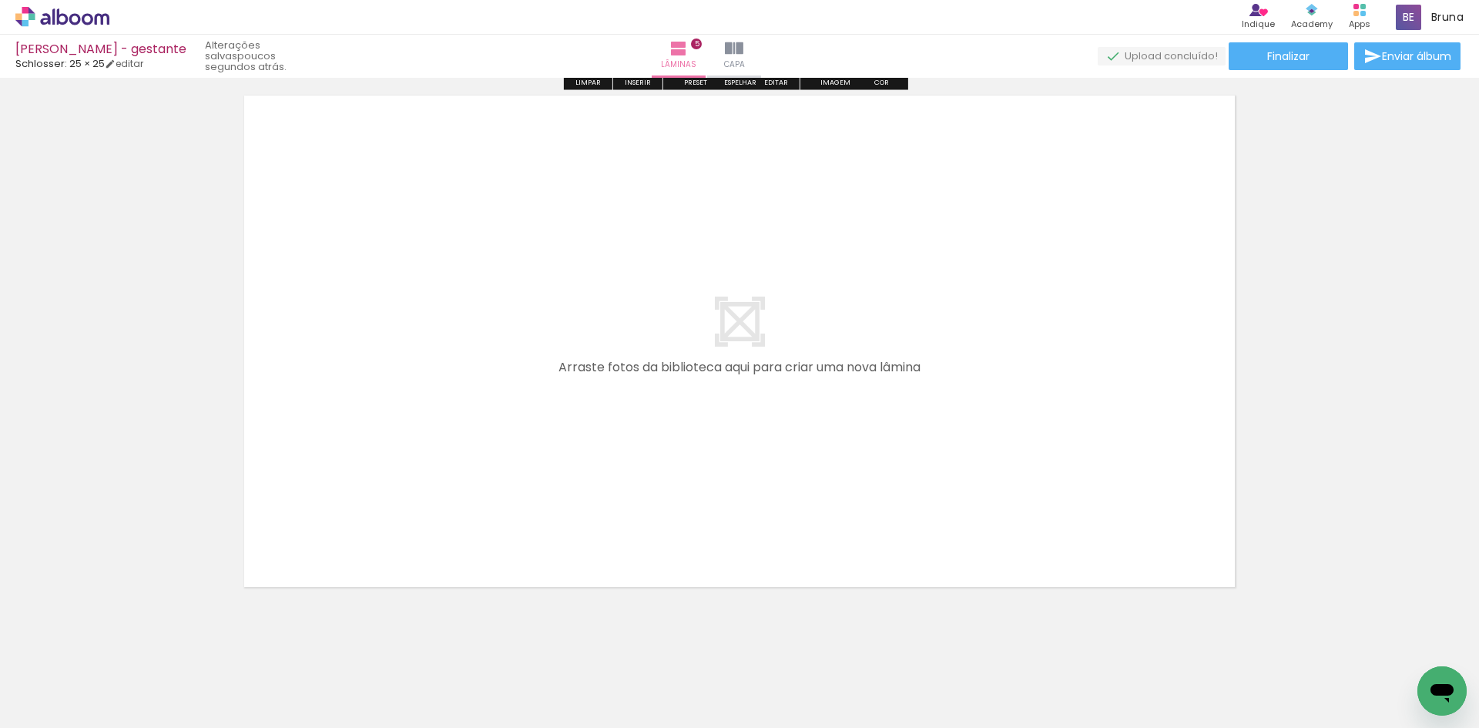
scroll to position [2761, 0]
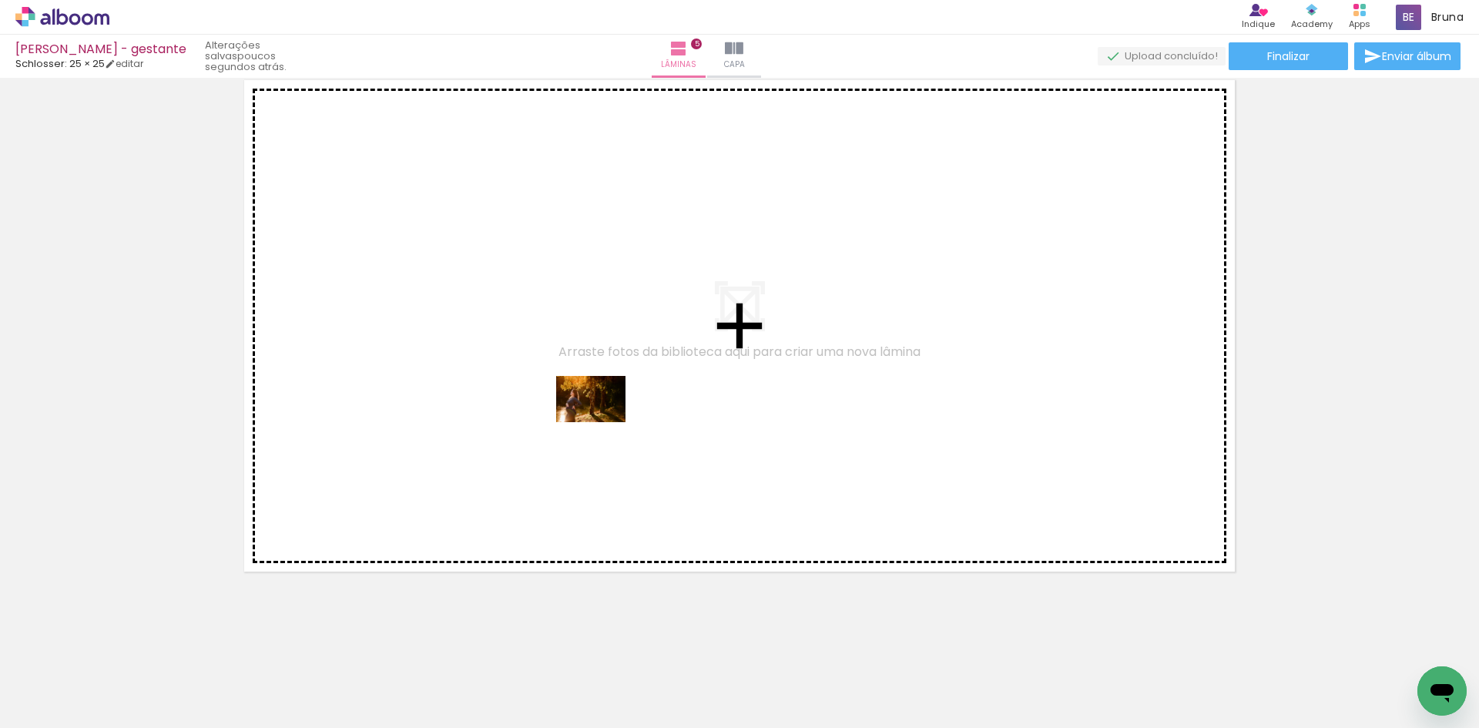
drag, startPoint x: 572, startPoint y: 655, endPoint x: 661, endPoint y: 528, distance: 155.0
click at [606, 400] on quentale-workspace at bounding box center [739, 364] width 1479 height 728
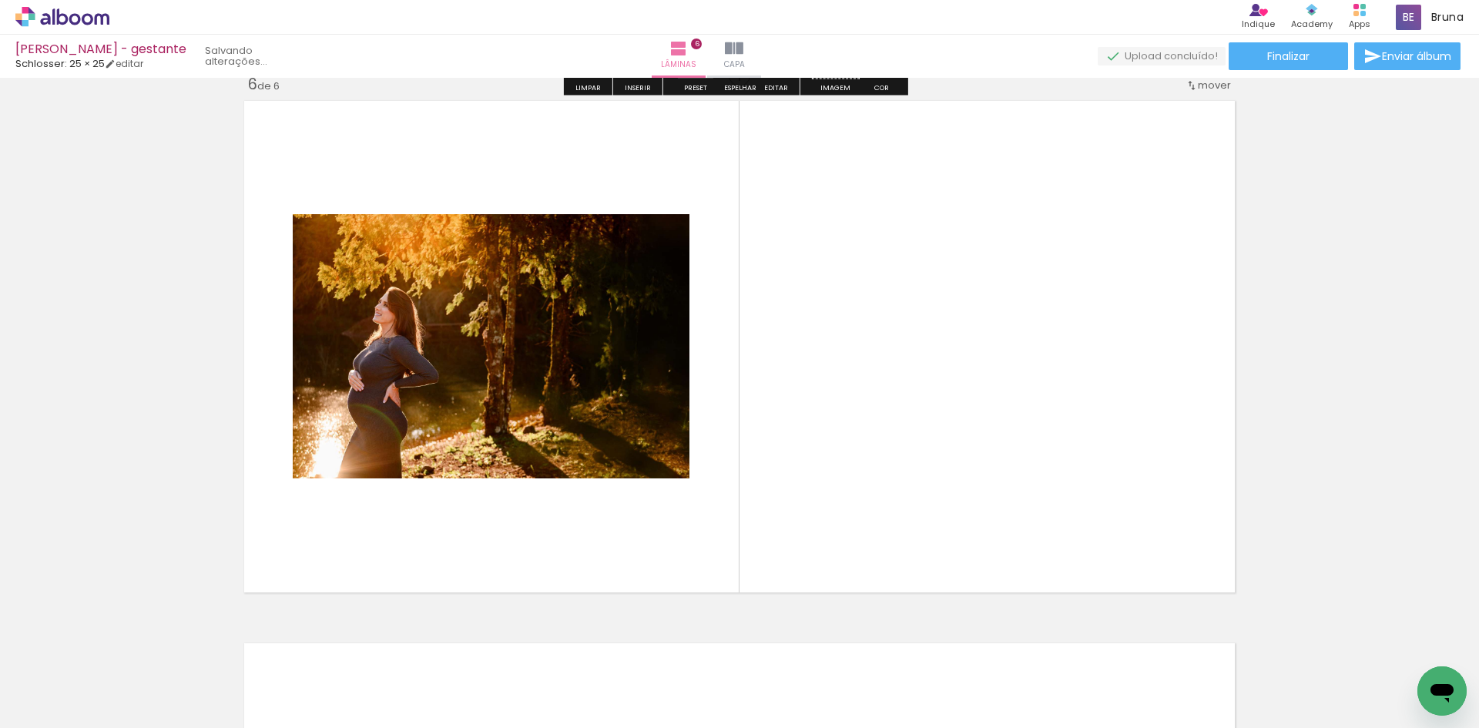
scroll to position [2732, 0]
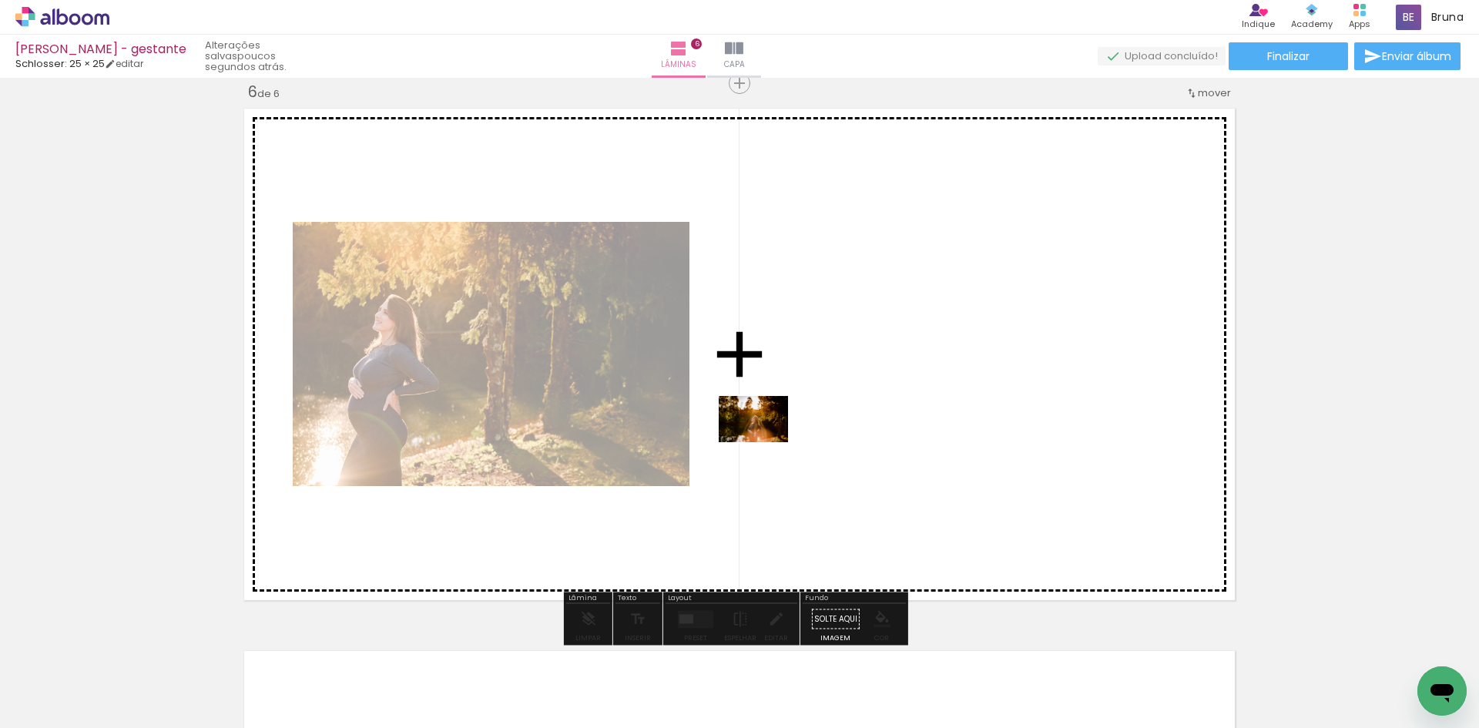
drag, startPoint x: 743, startPoint y: 680, endPoint x: 769, endPoint y: 428, distance: 253.3
click at [769, 428] on quentale-workspace at bounding box center [739, 364] width 1479 height 728
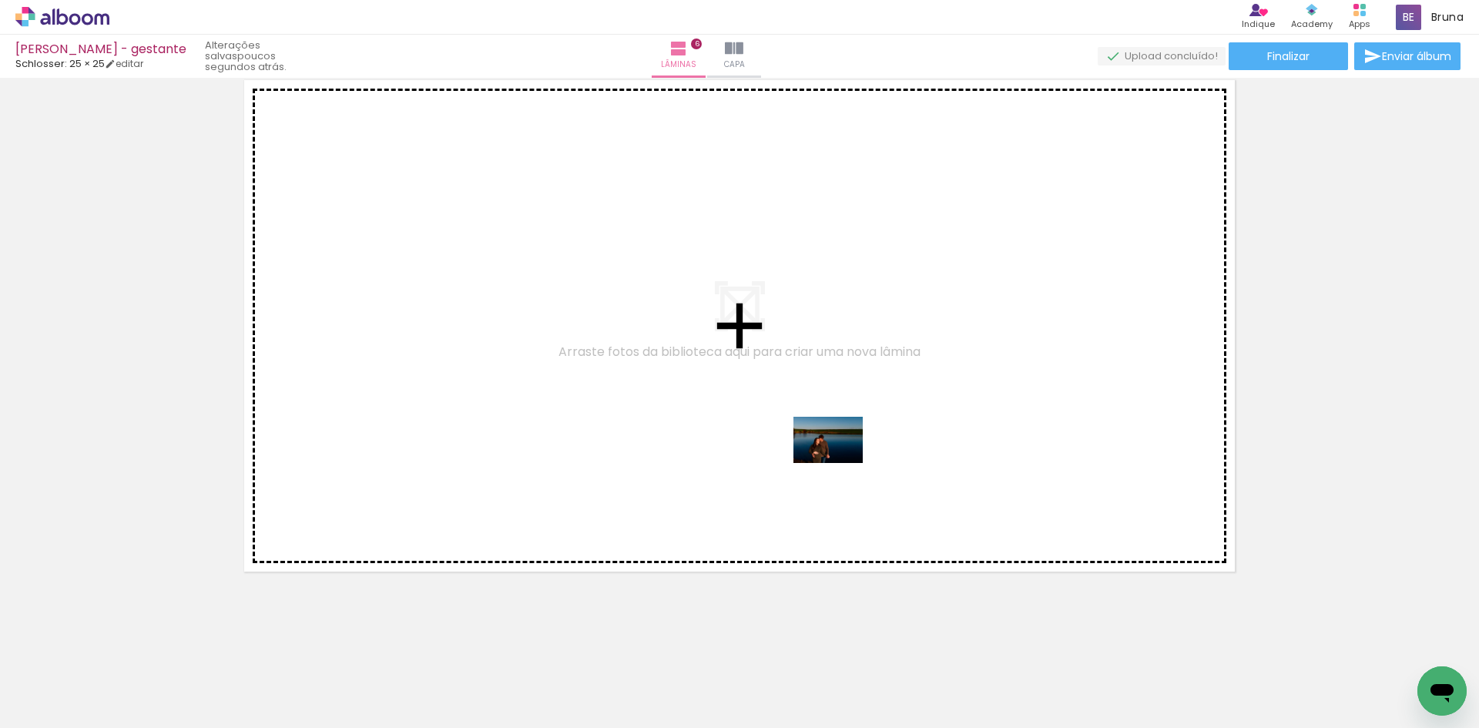
drag, startPoint x: 909, startPoint y: 642, endPoint x: 931, endPoint y: 567, distance: 77.8
click at [840, 462] on quentale-workspace at bounding box center [739, 364] width 1479 height 728
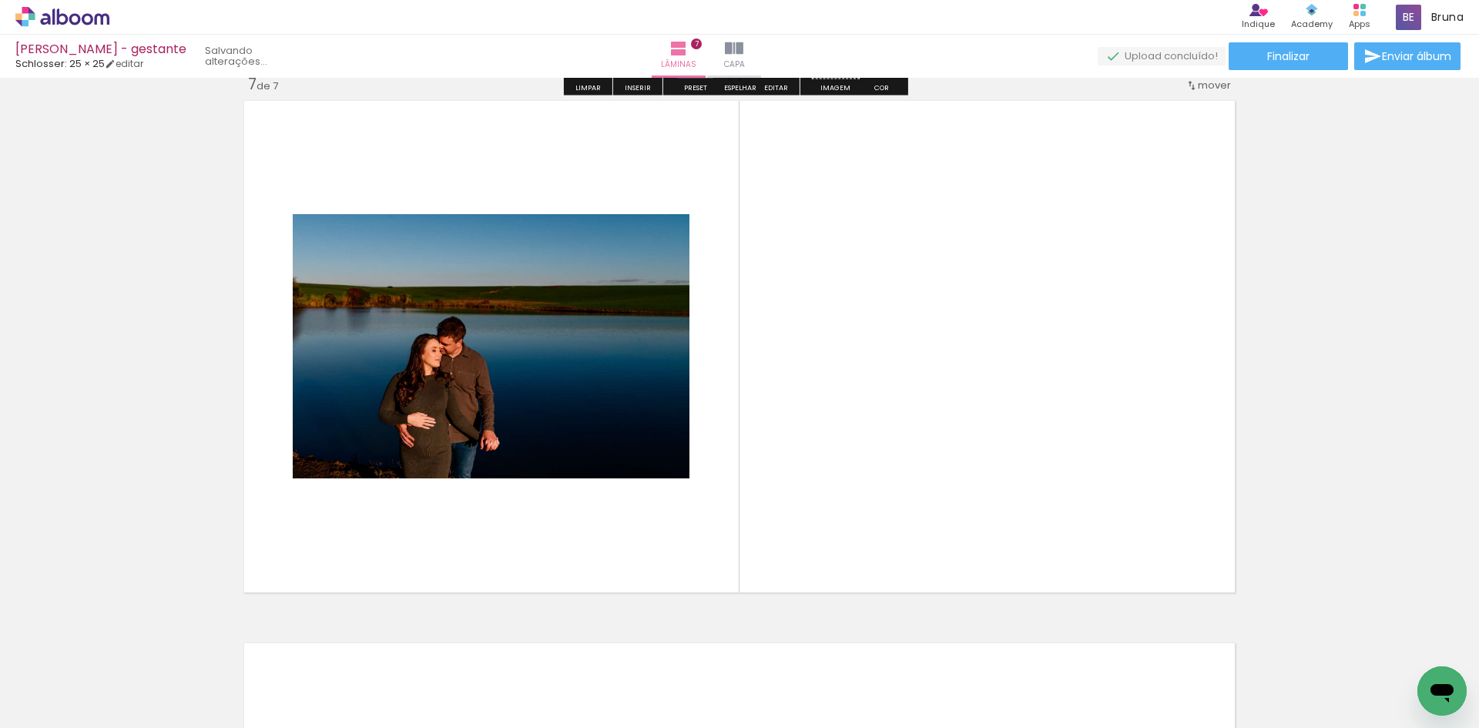
scroll to position [3275, 0]
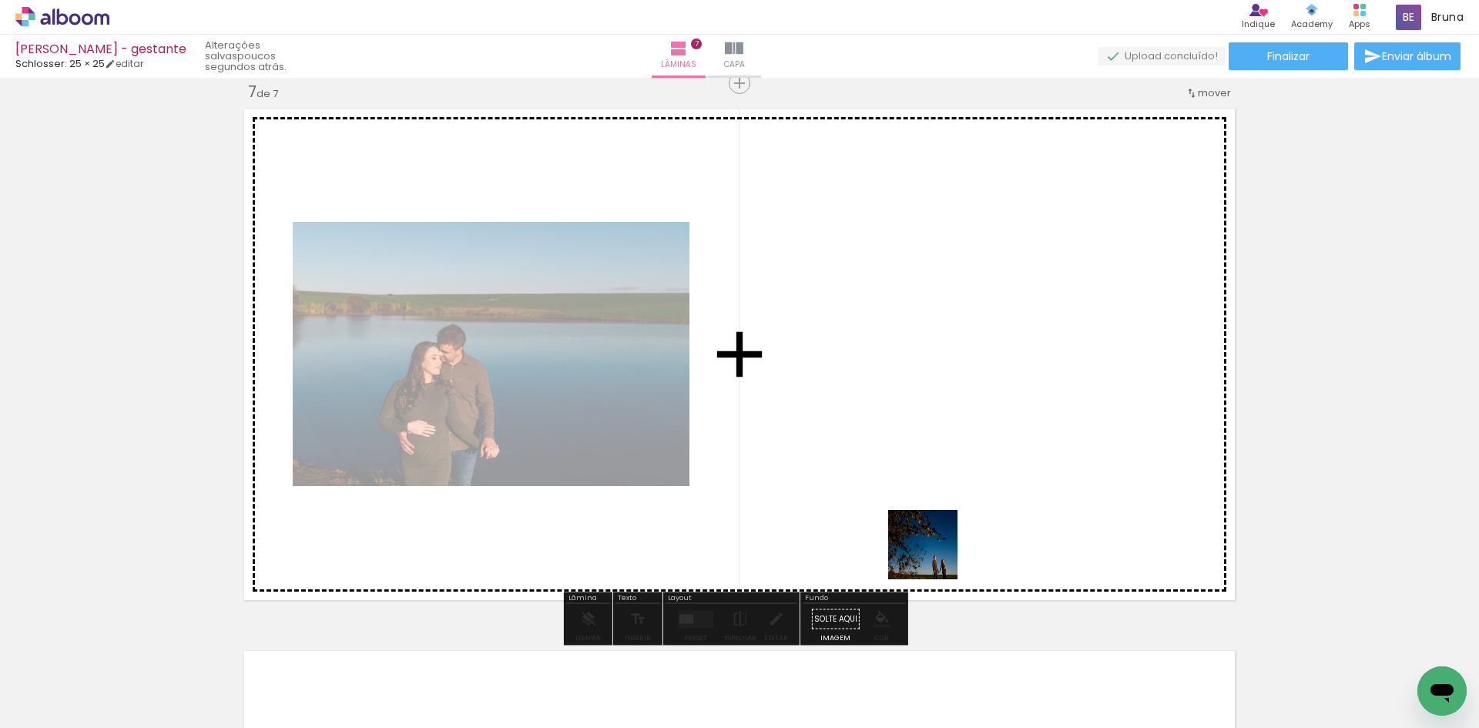
drag, startPoint x: 995, startPoint y: 683, endPoint x: 869, endPoint y: 409, distance: 301.7
click at [869, 409] on quentale-workspace at bounding box center [739, 364] width 1479 height 728
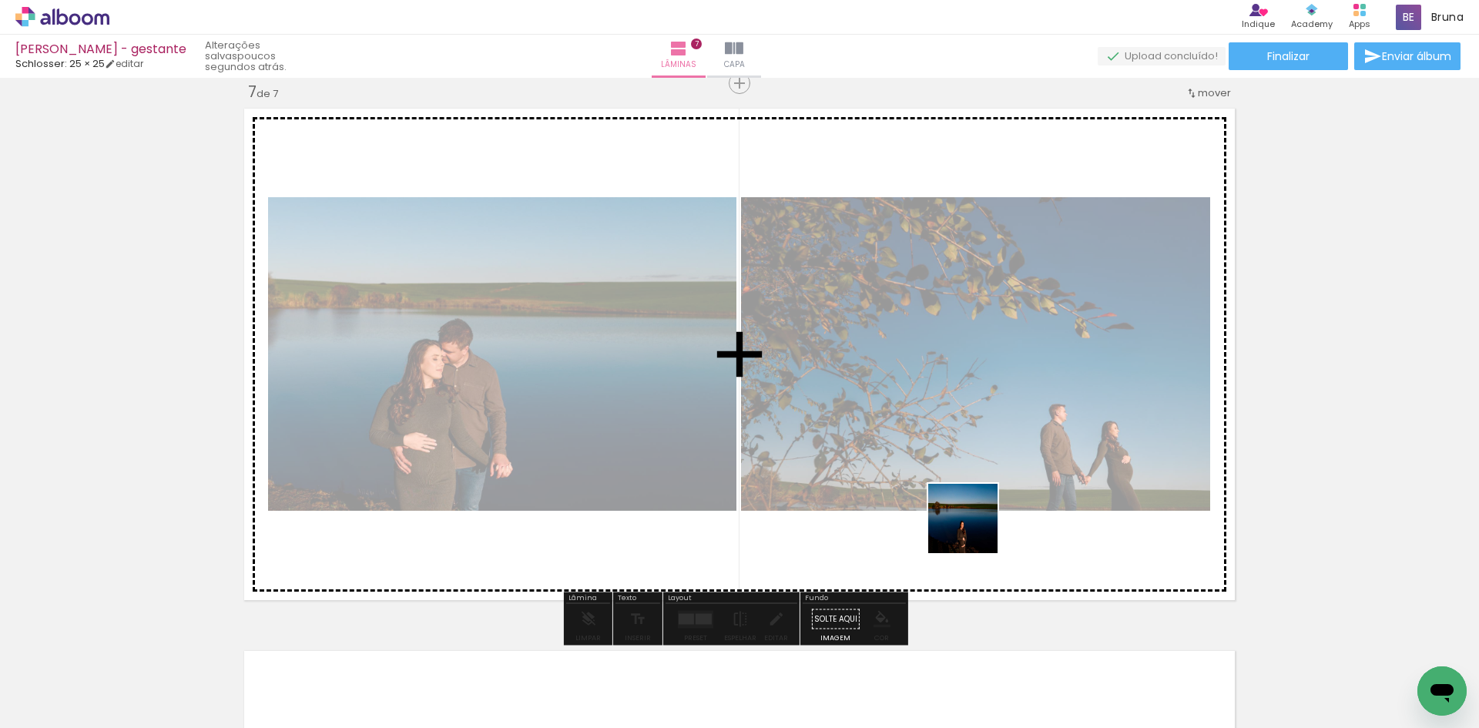
drag, startPoint x: 1084, startPoint y: 681, endPoint x: 919, endPoint y: 404, distance: 322.7
click at [919, 404] on quentale-workspace at bounding box center [739, 364] width 1479 height 728
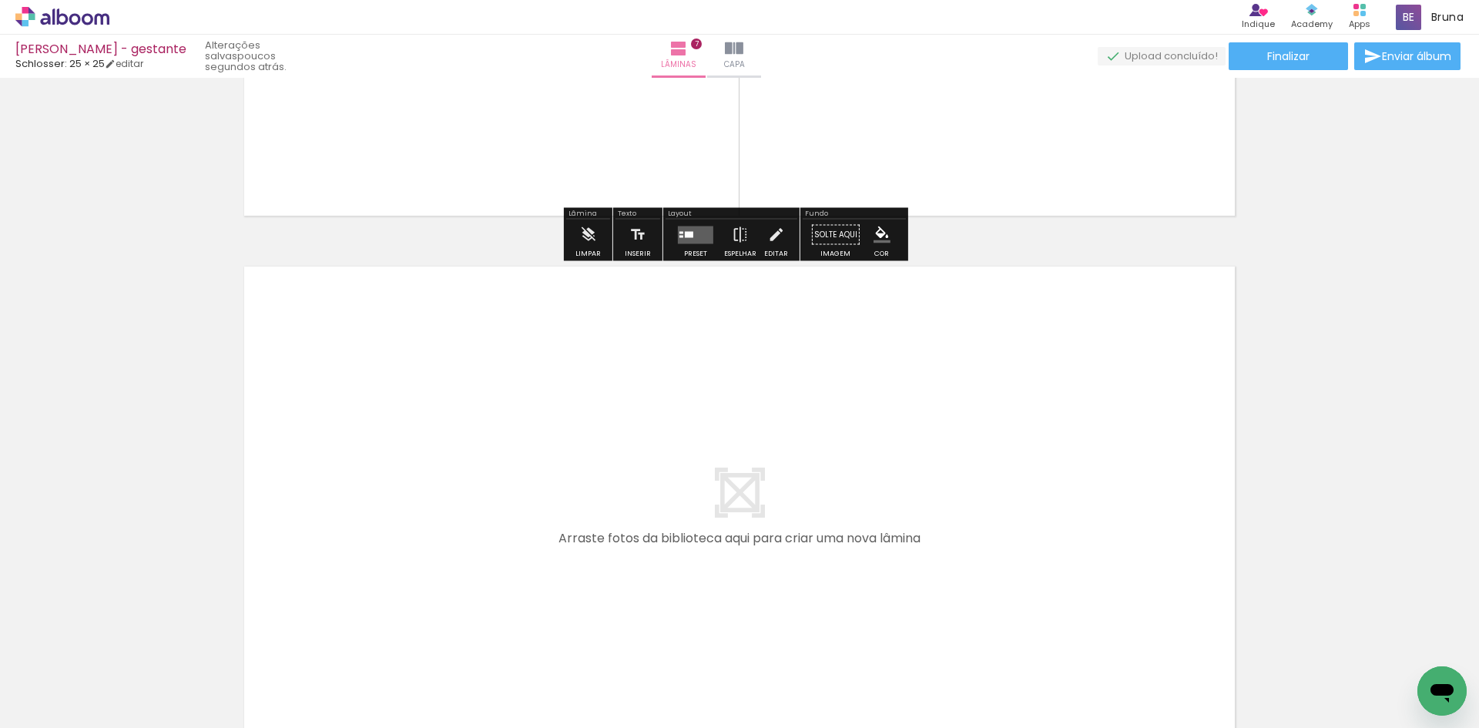
scroll to position [3660, 0]
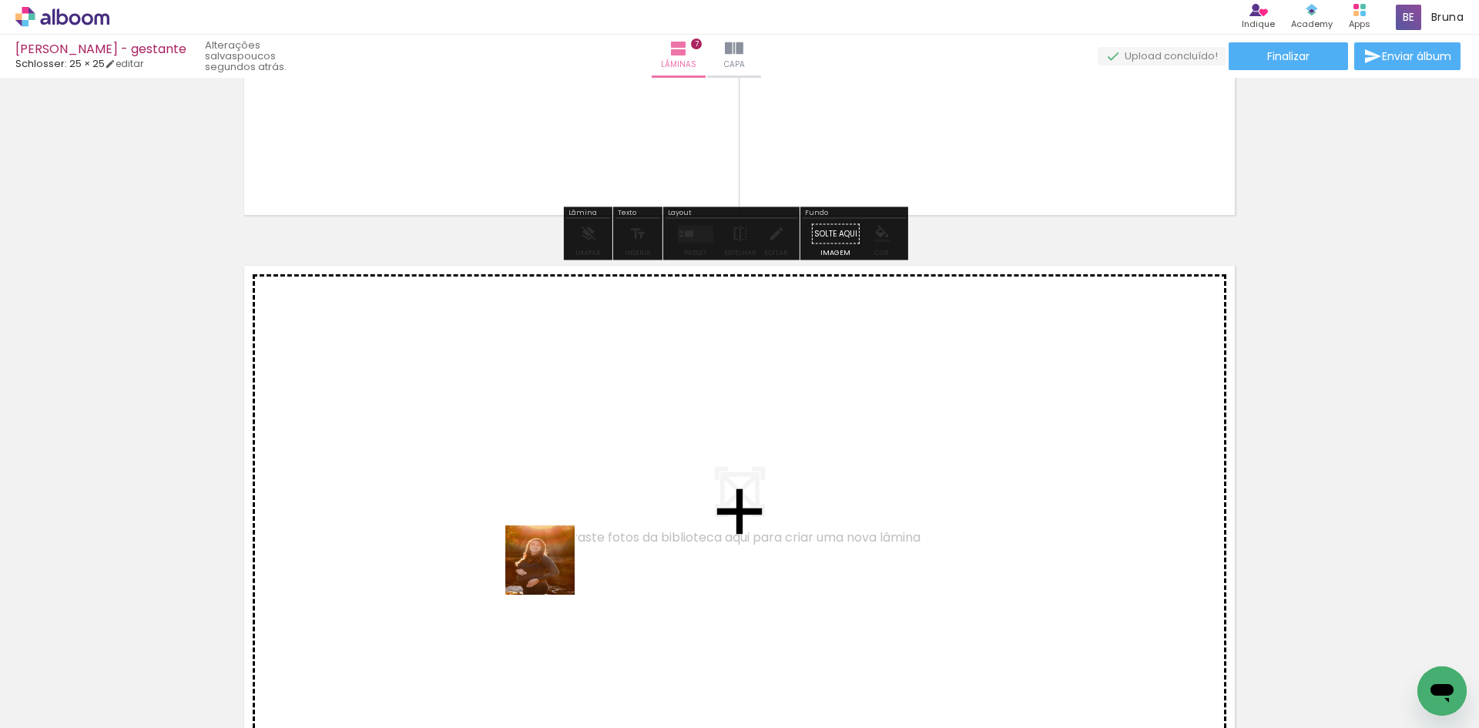
drag, startPoint x: 558, startPoint y: 673, endPoint x: 543, endPoint y: 453, distance: 220.8
click at [543, 453] on quentale-workspace at bounding box center [739, 364] width 1479 height 728
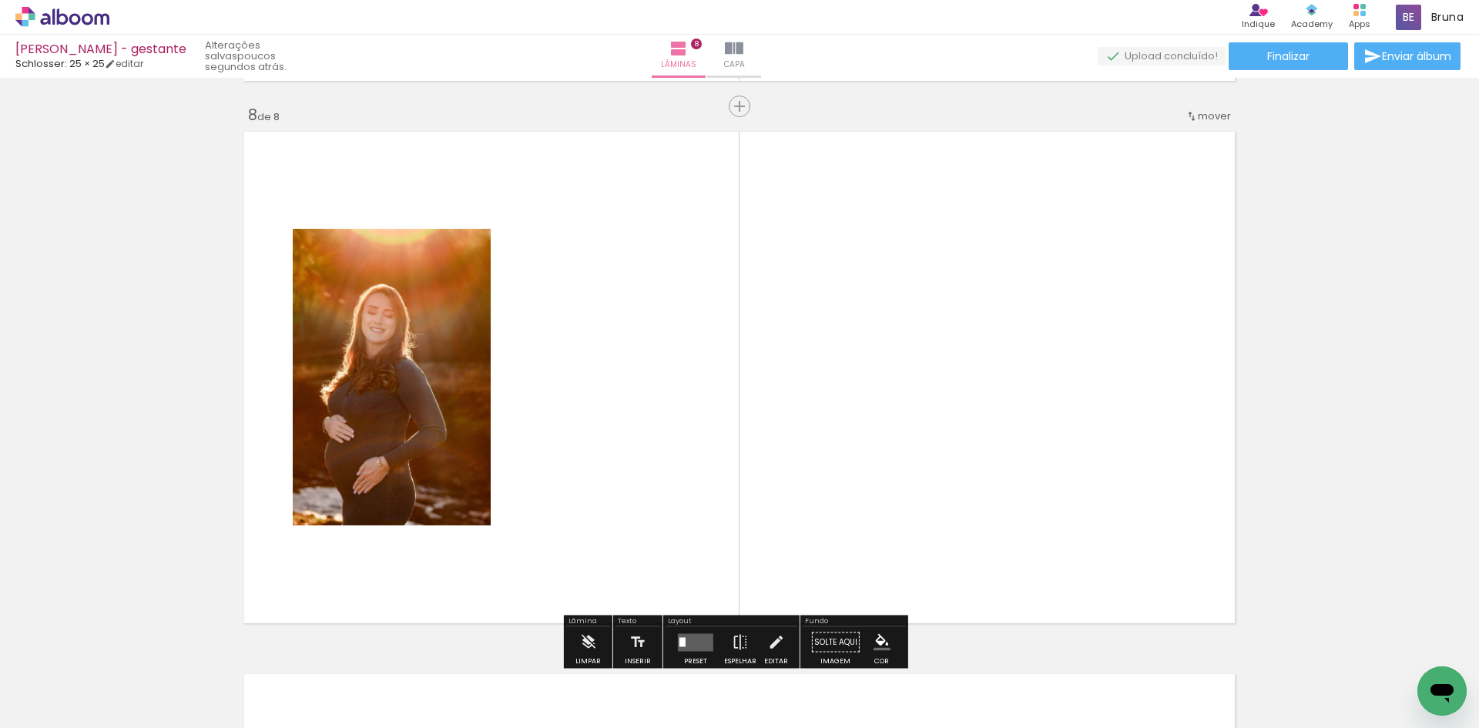
scroll to position [3817, 0]
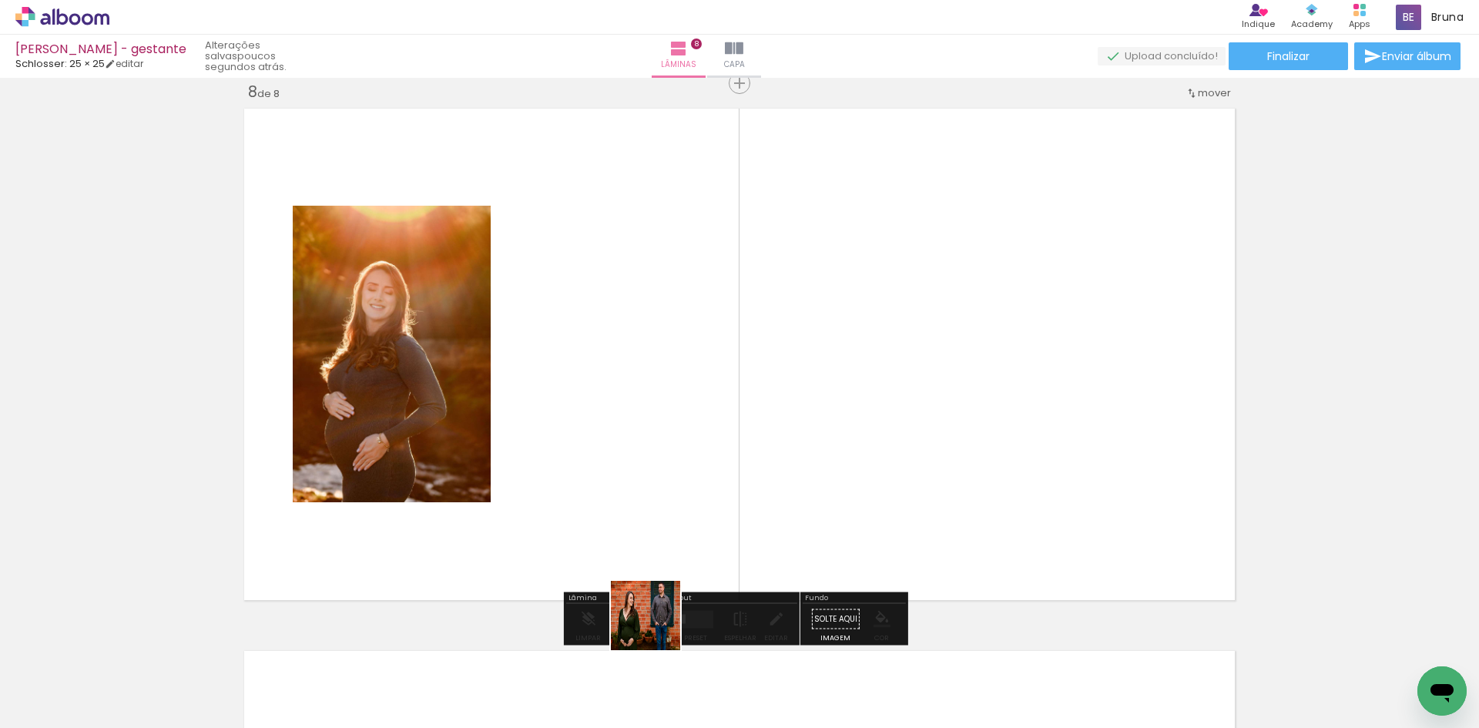
drag, startPoint x: 657, startPoint y: 627, endPoint x: 658, endPoint y: 427, distance: 200.3
click at [658, 427] on quentale-workspace at bounding box center [739, 364] width 1479 height 728
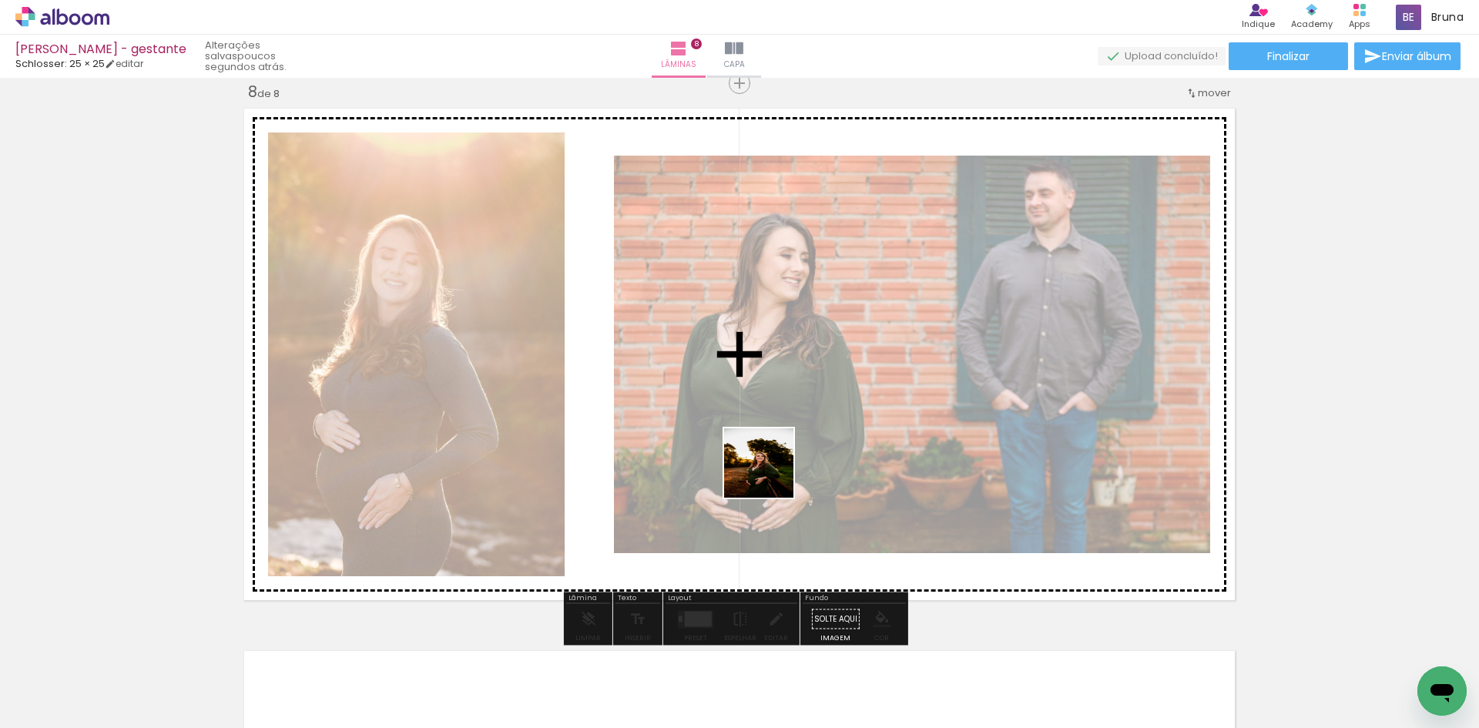
drag, startPoint x: 740, startPoint y: 690, endPoint x: 776, endPoint y: 432, distance: 260.6
click at [774, 441] on quentale-workspace at bounding box center [739, 364] width 1479 height 728
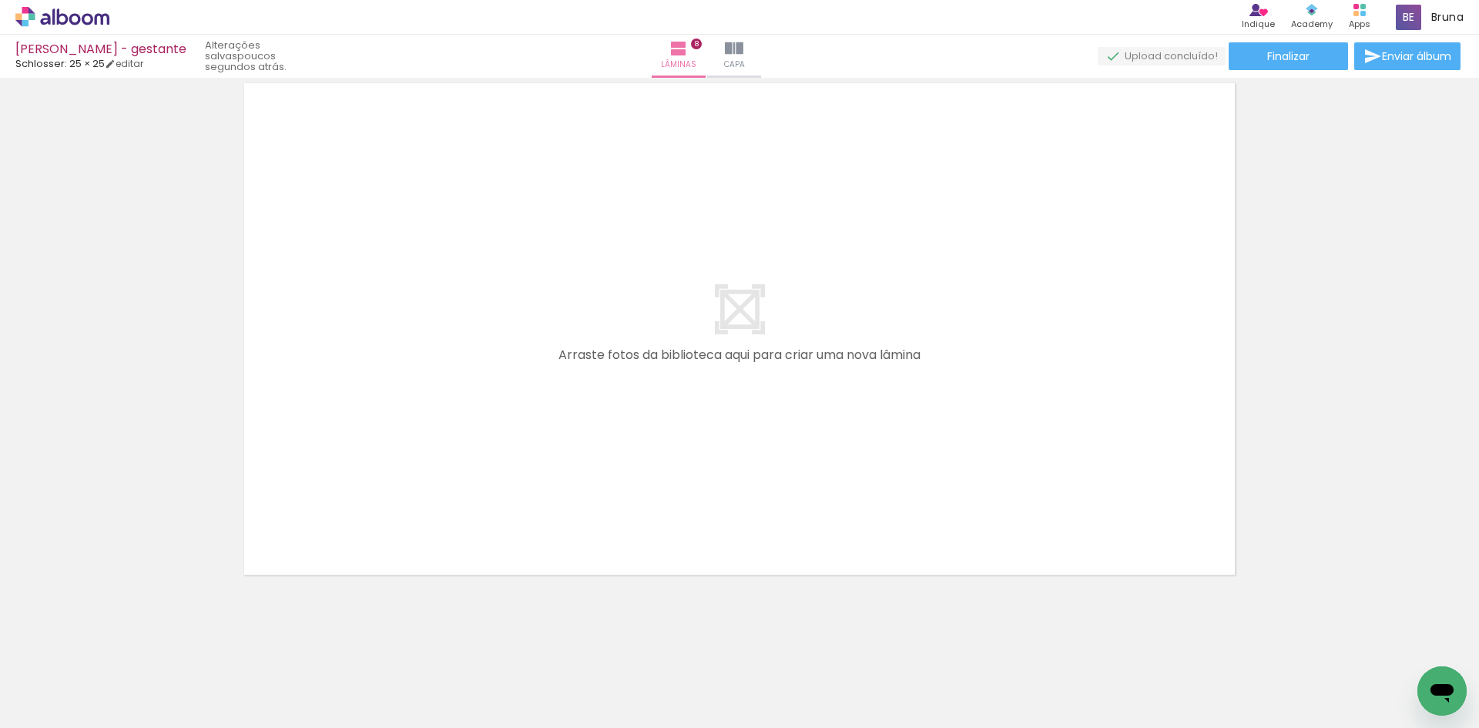
scroll to position [4388, 0]
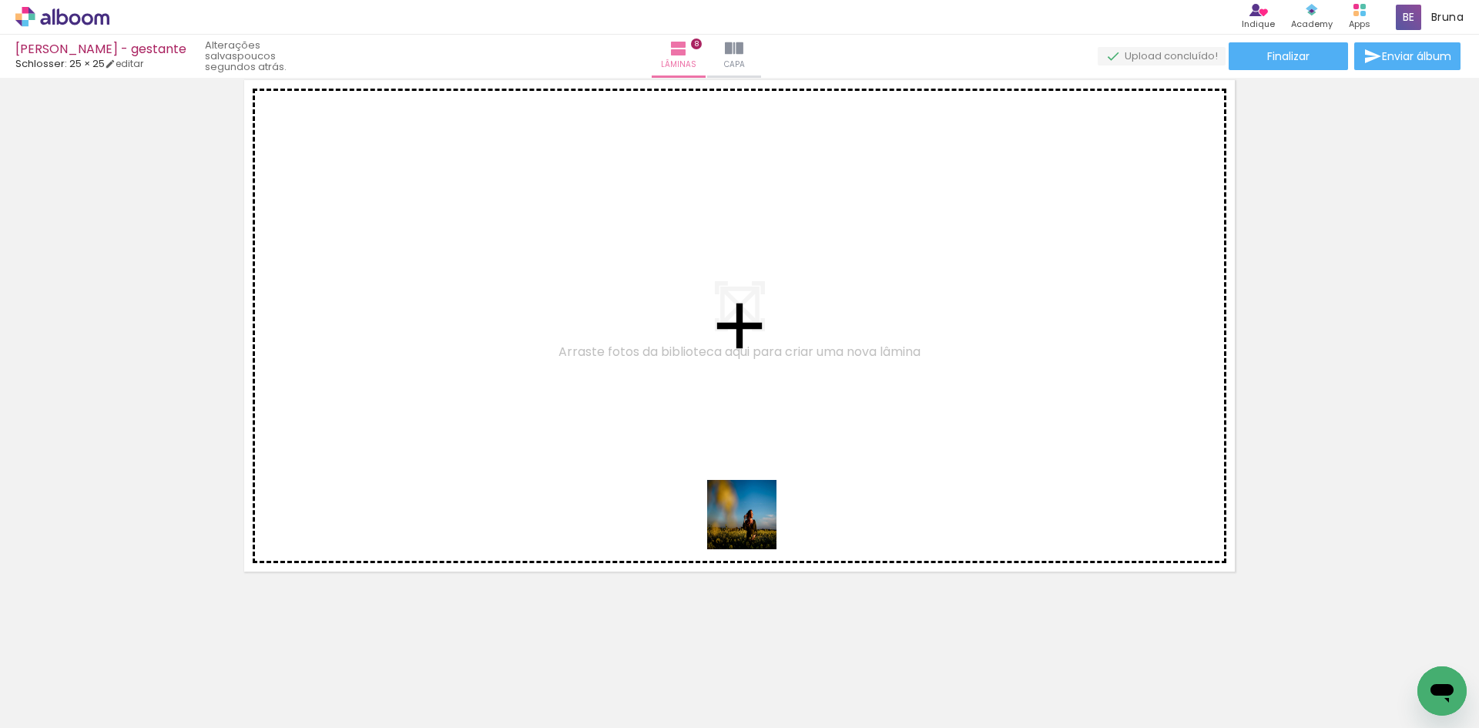
drag, startPoint x: 807, startPoint y: 675, endPoint x: 782, endPoint y: 482, distance: 195.0
click at [733, 447] on quentale-workspace at bounding box center [739, 364] width 1479 height 728
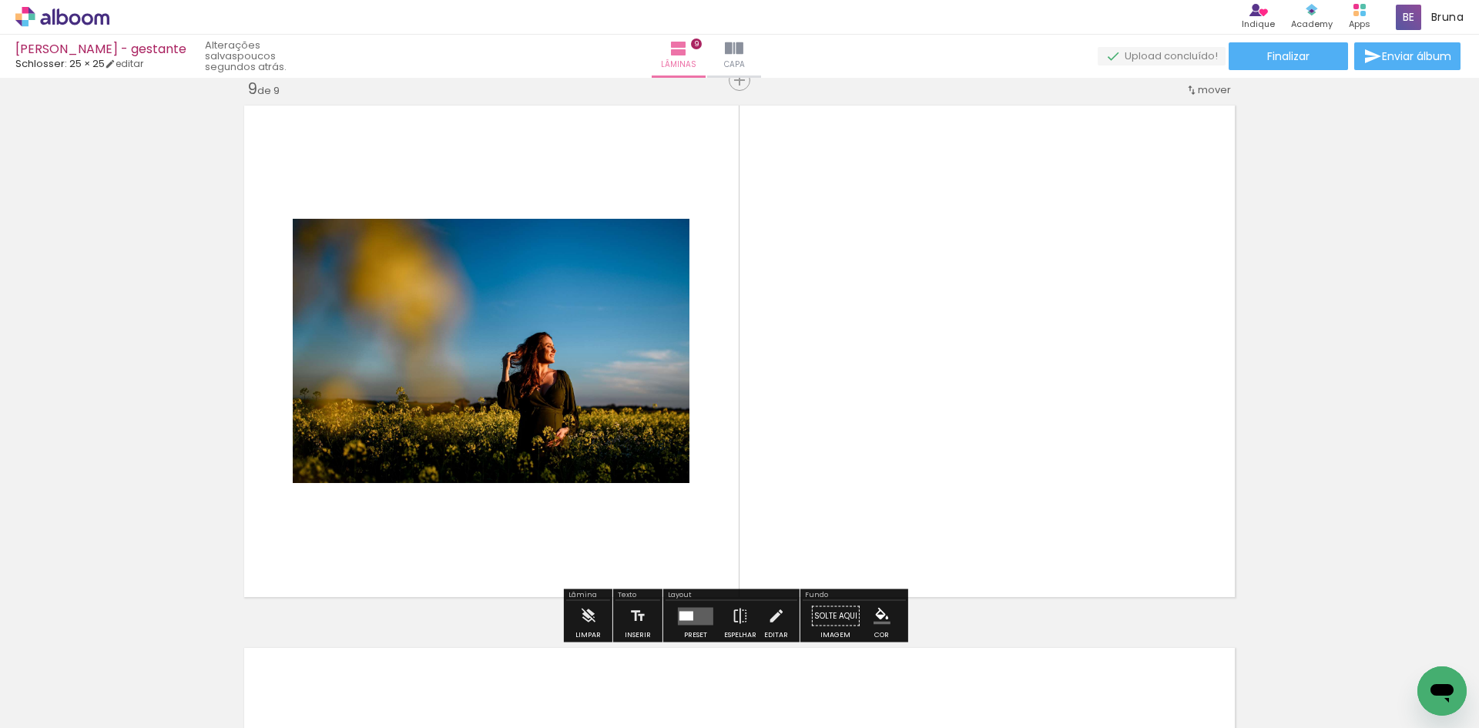
scroll to position [4359, 0]
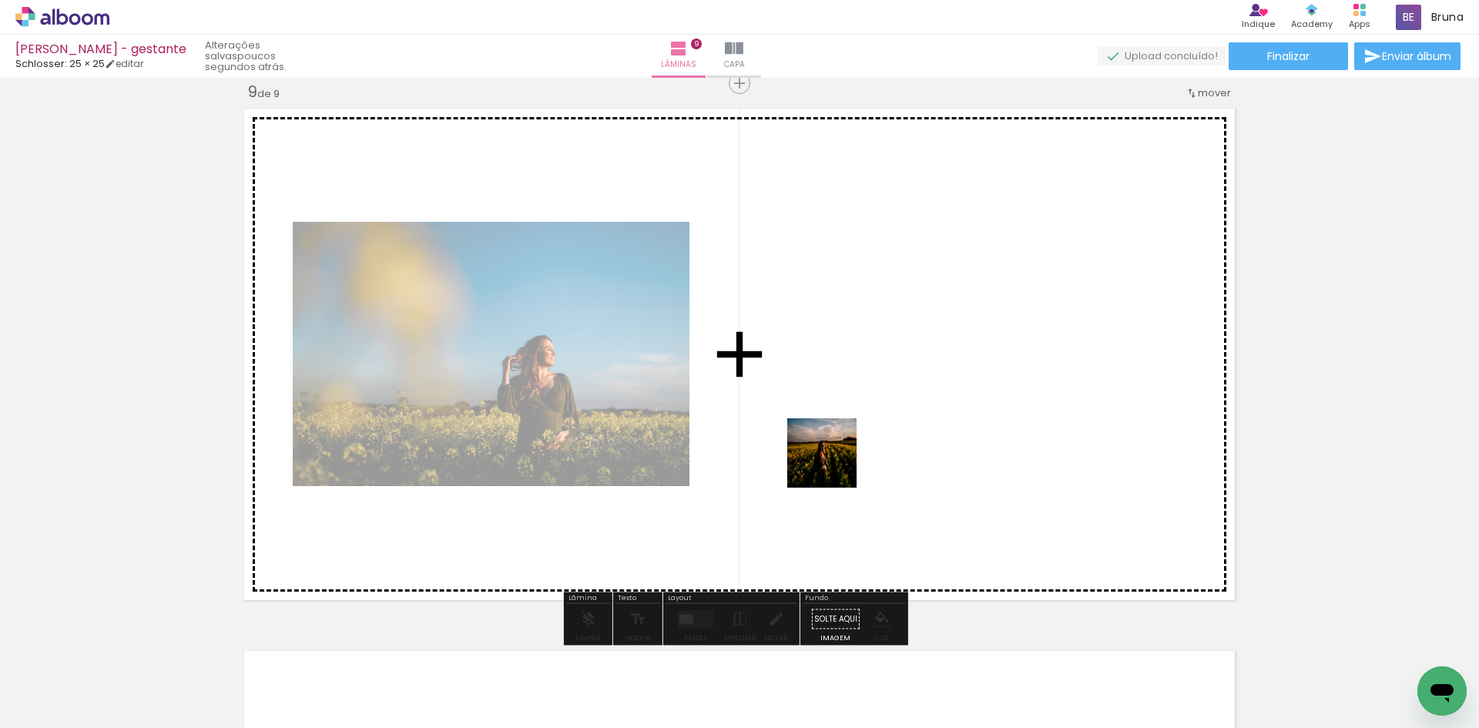
drag, startPoint x: 913, startPoint y: 686, endPoint x: 817, endPoint y: 411, distance: 290.5
click at [817, 411] on quentale-workspace at bounding box center [739, 364] width 1479 height 728
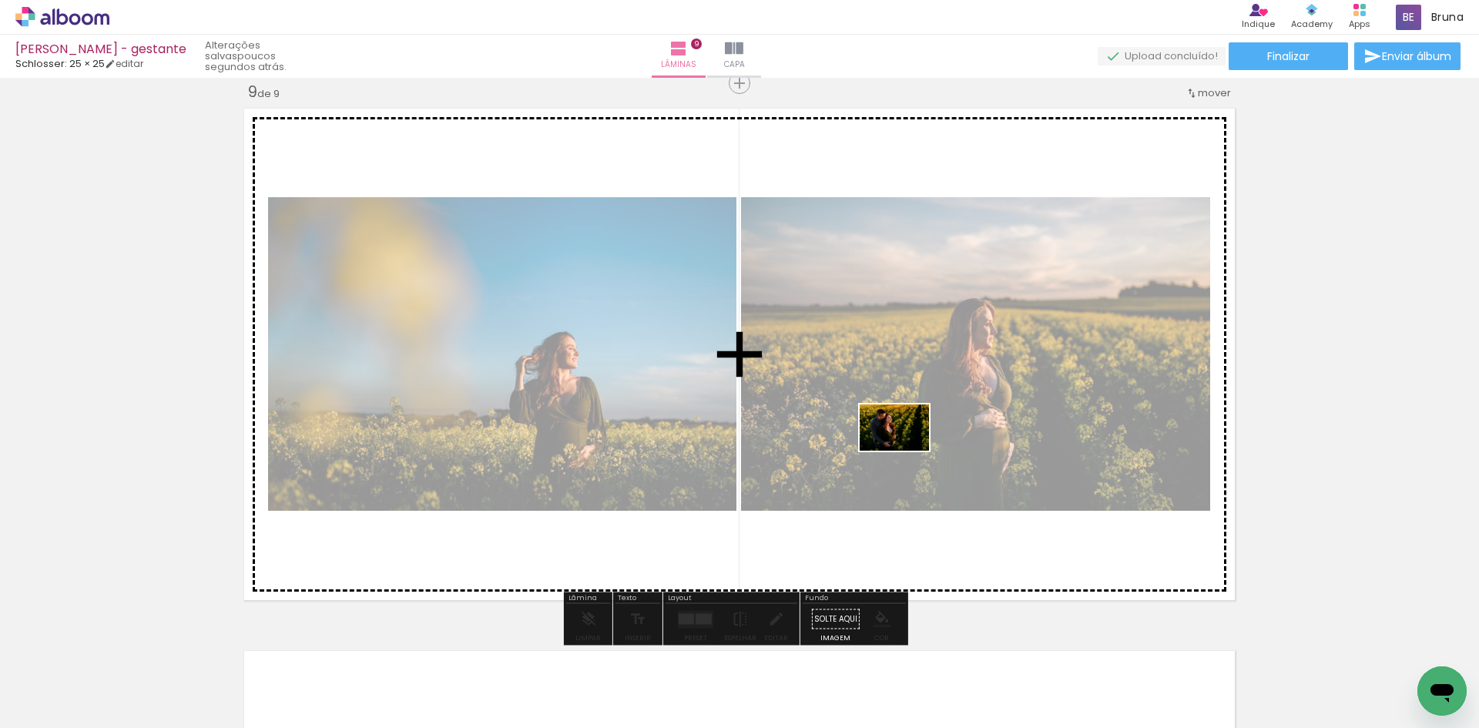
drag, startPoint x: 992, startPoint y: 680, endPoint x: 894, endPoint y: 419, distance: 278.2
click at [895, 421] on quentale-workspace at bounding box center [739, 364] width 1479 height 728
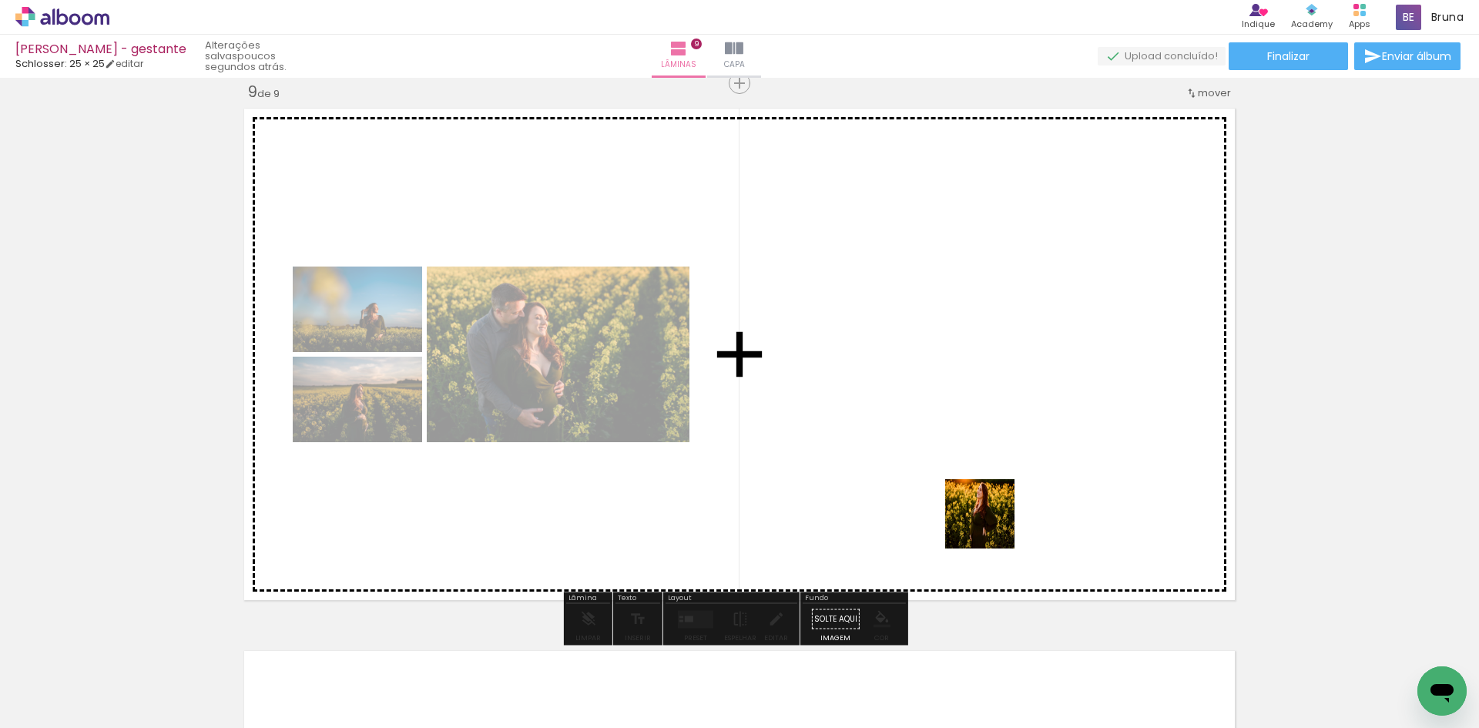
drag, startPoint x: 1028, startPoint y: 572, endPoint x: 904, endPoint y: 418, distance: 198.4
click at [906, 421] on quentale-workspace at bounding box center [739, 364] width 1479 height 728
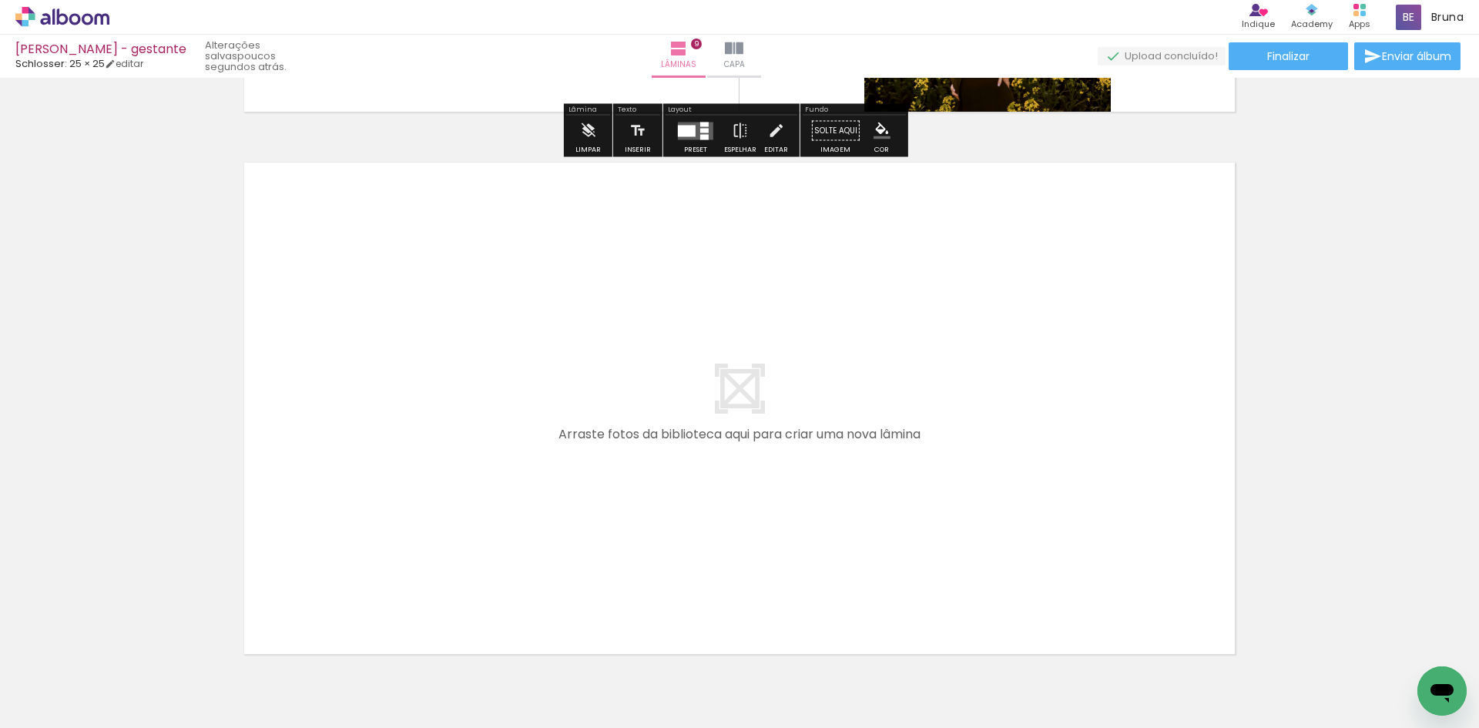
scroll to position [4930, 0]
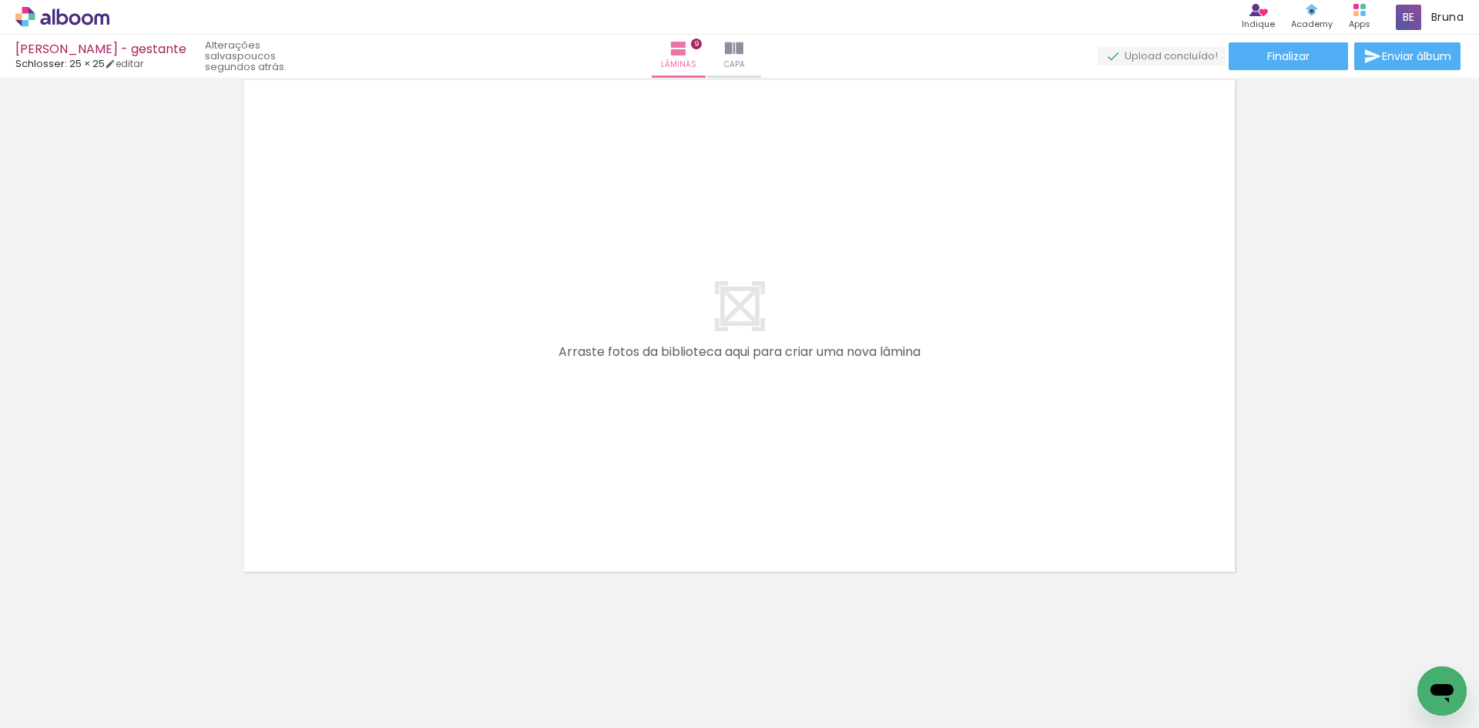
scroll to position [0, 1240]
drag, startPoint x: 1170, startPoint y: 676, endPoint x: 1032, endPoint y: 472, distance: 245.8
click at [1016, 450] on quentale-workspace at bounding box center [739, 364] width 1479 height 728
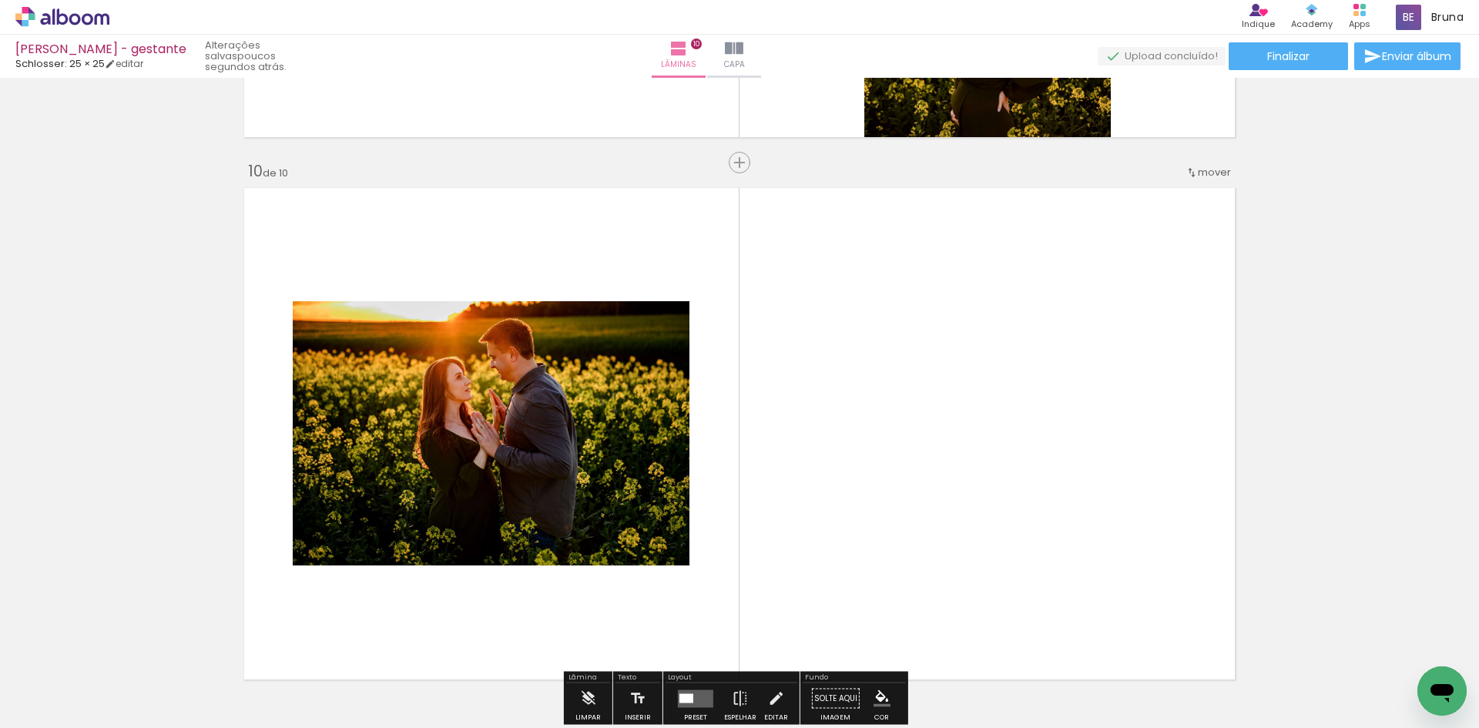
scroll to position [5056, 0]
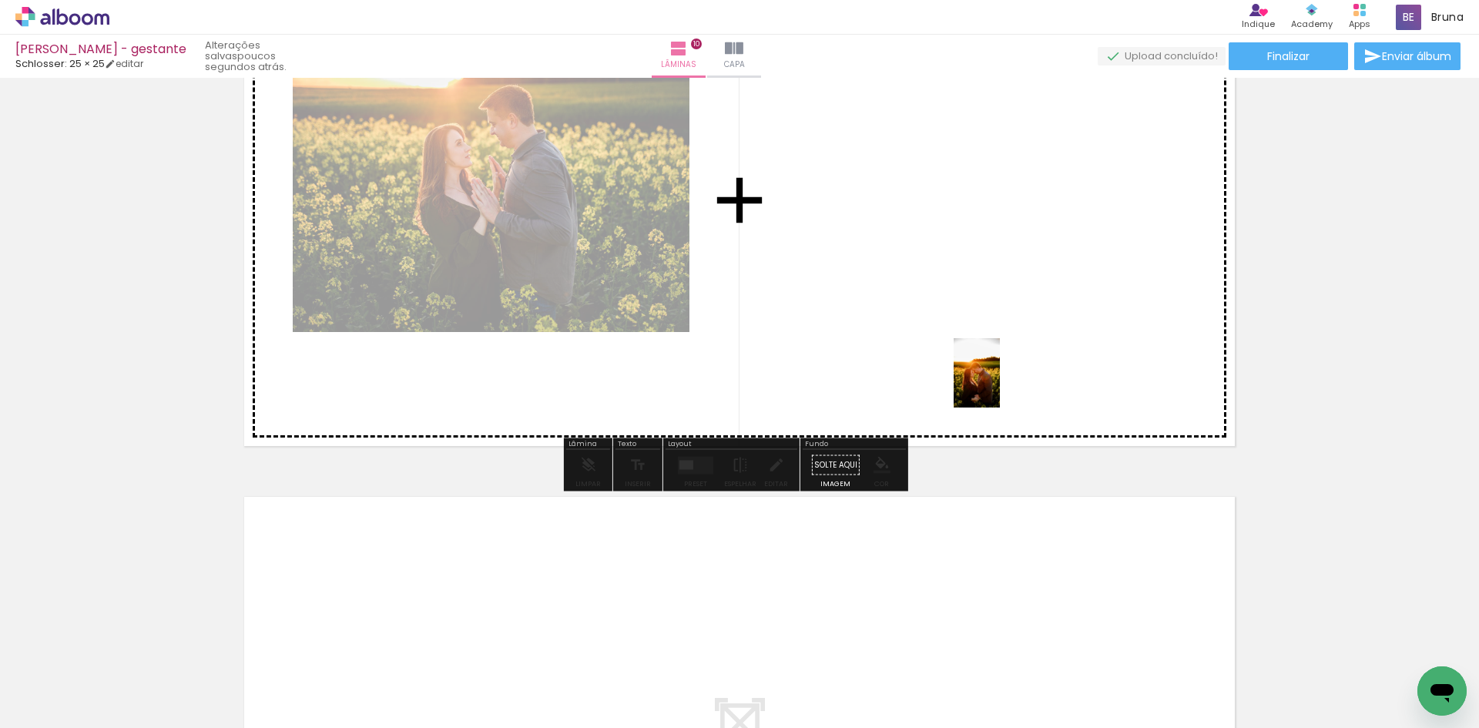
drag, startPoint x: 1234, startPoint y: 672, endPoint x: 1166, endPoint y: 499, distance: 185.7
click at [999, 384] on quentale-workspace at bounding box center [739, 364] width 1479 height 728
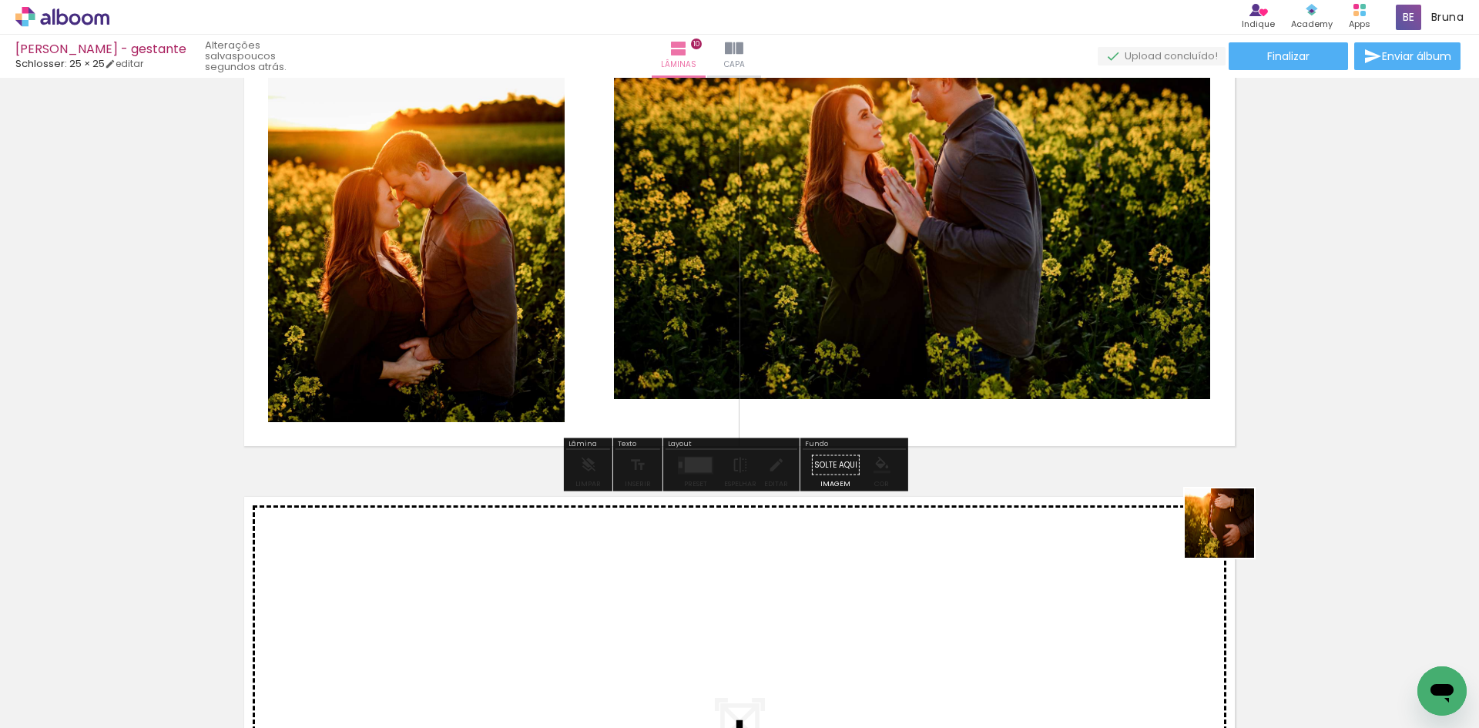
drag, startPoint x: 1355, startPoint y: 680, endPoint x: 1230, endPoint y: 498, distance: 220.1
click at [1024, 351] on quentale-workspace at bounding box center [739, 364] width 1479 height 728
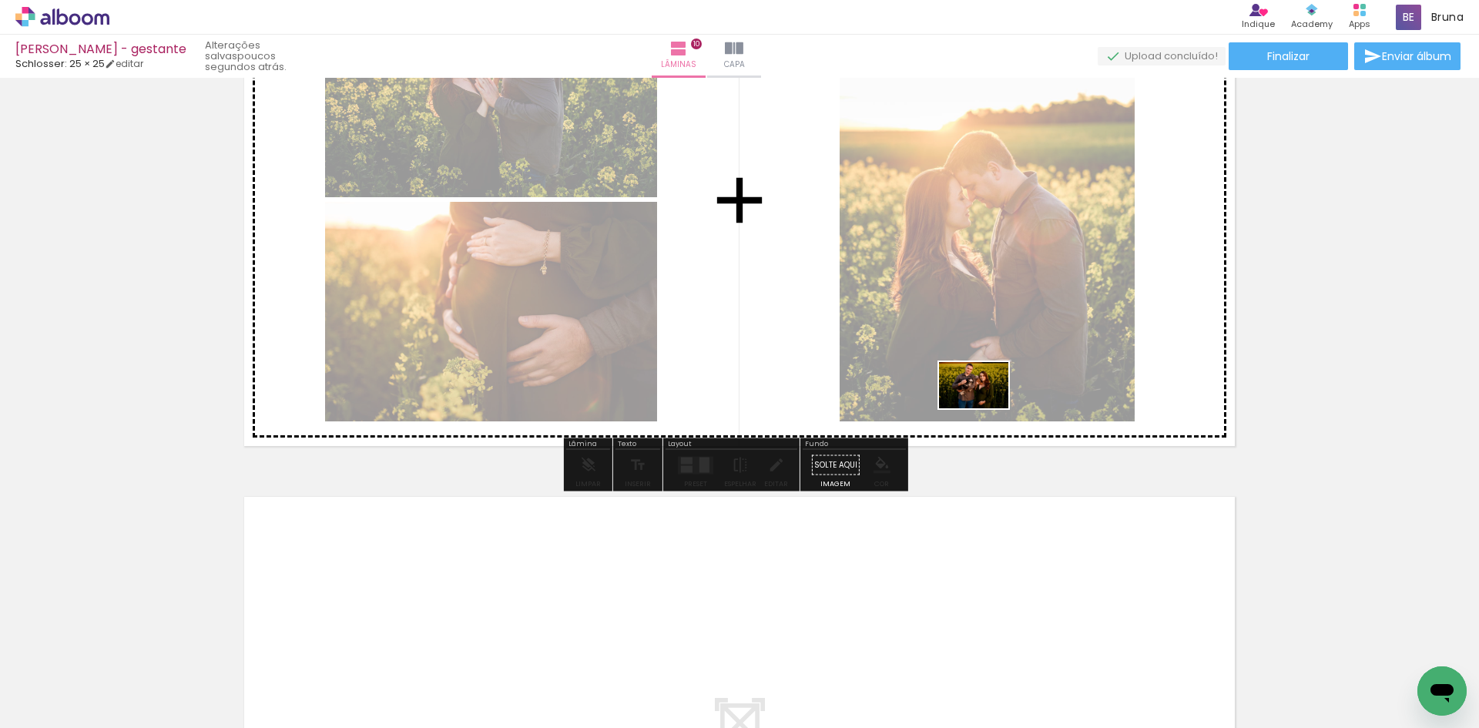
drag, startPoint x: 1385, startPoint y: 656, endPoint x: 908, endPoint y: 382, distance: 550.2
click at [918, 384] on quentale-workspace at bounding box center [739, 364] width 1479 height 728
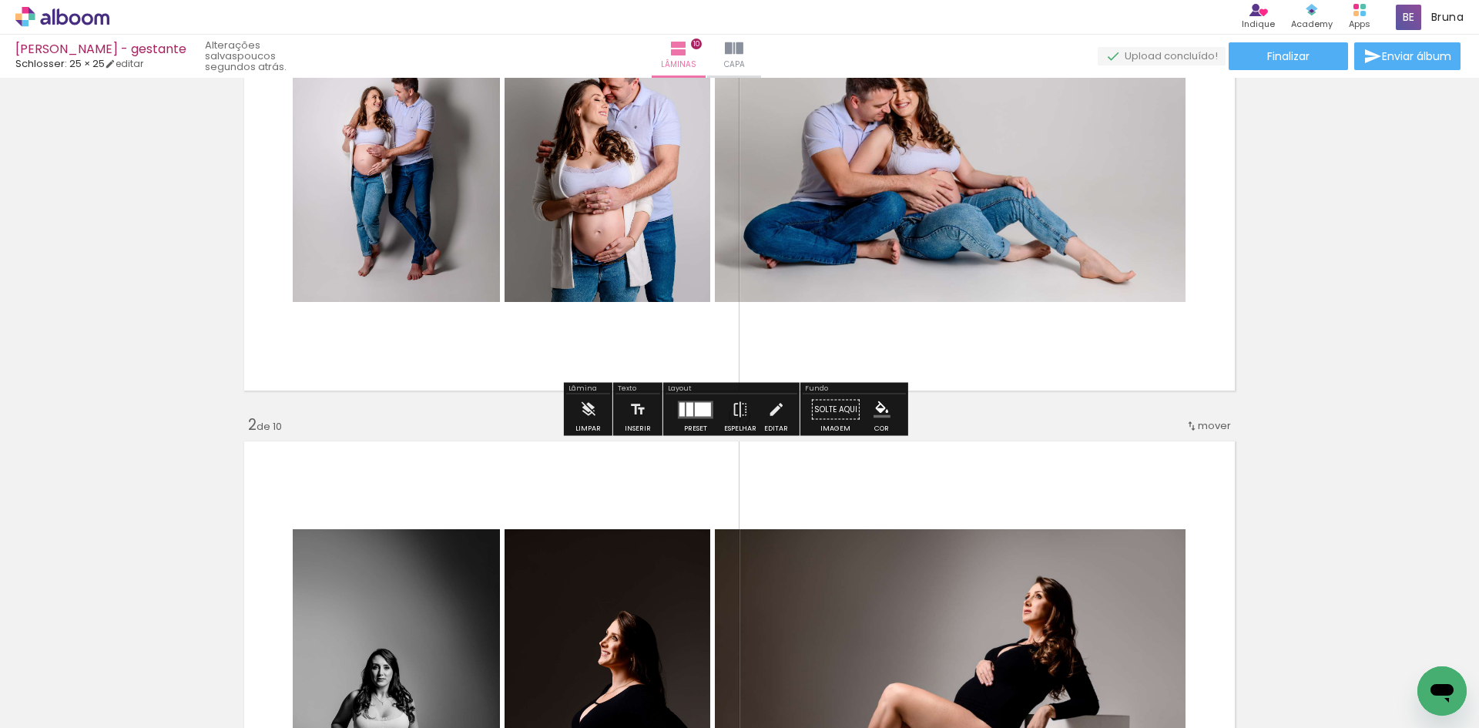
scroll to position [77, 0]
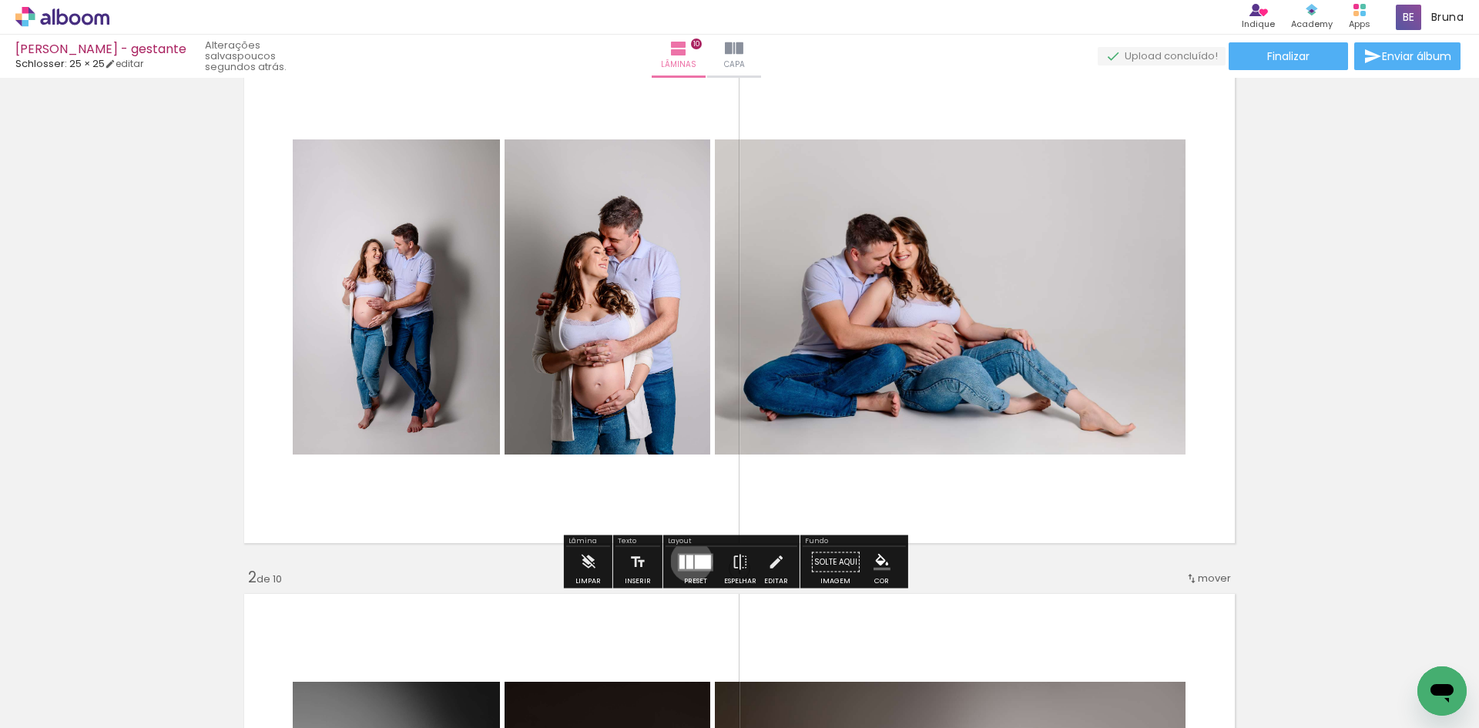
click at [688, 561] on div at bounding box center [690, 562] width 7 height 14
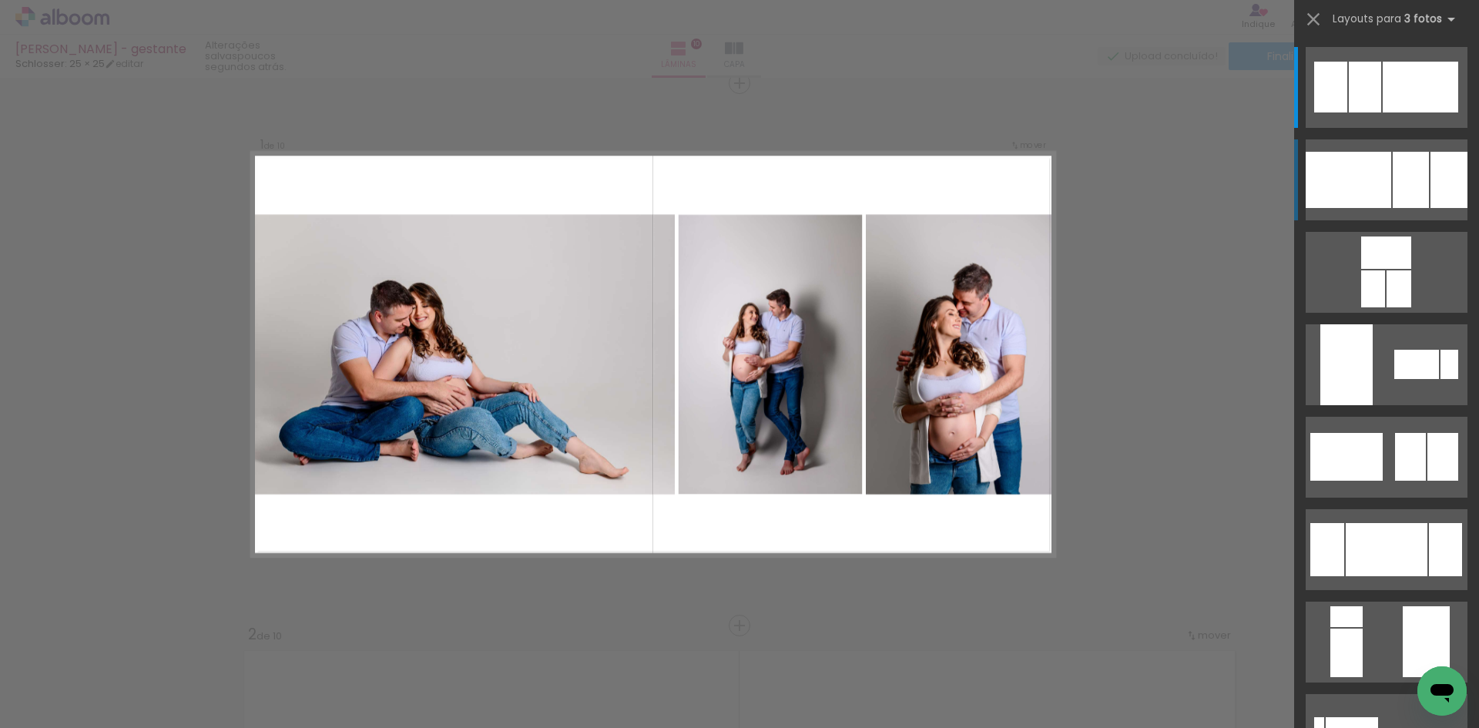
scroll to position [19, 0]
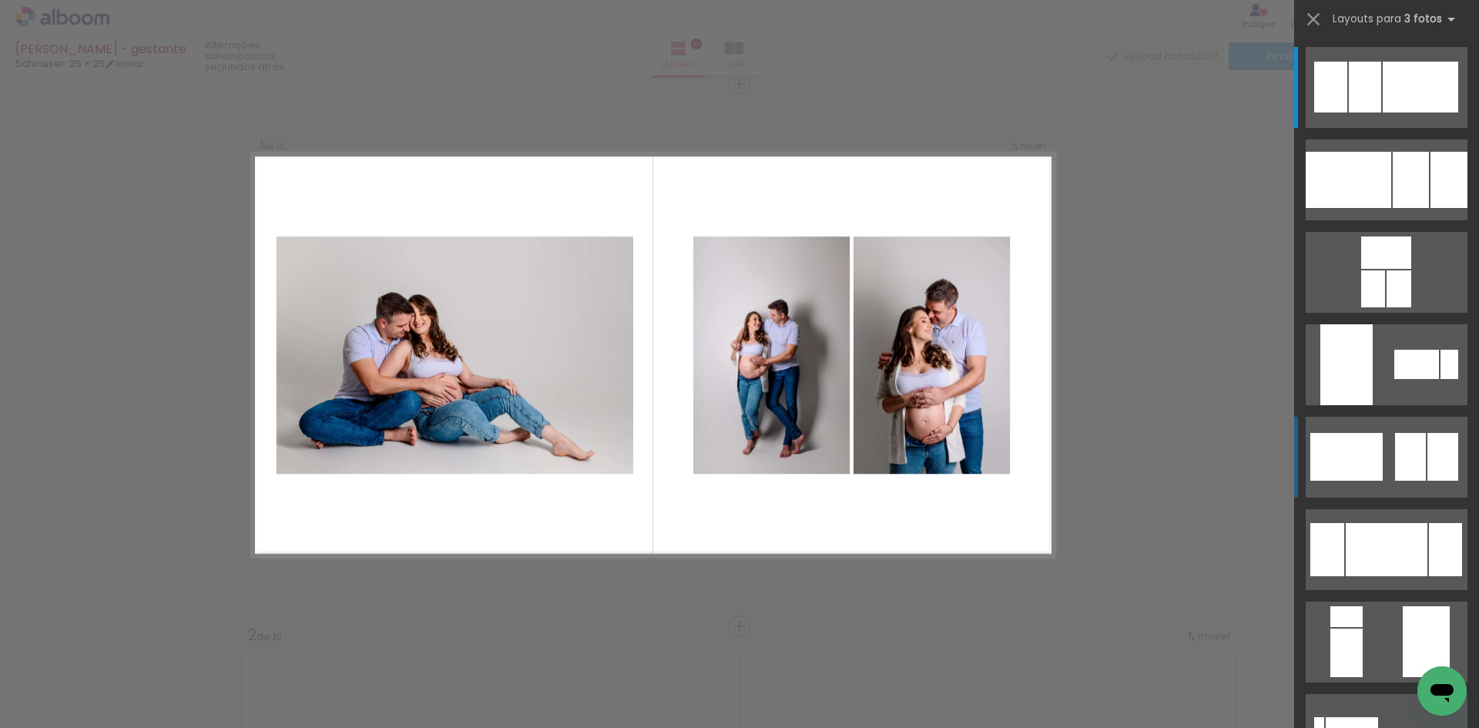
click at [1412, 441] on div at bounding box center [1410, 457] width 31 height 48
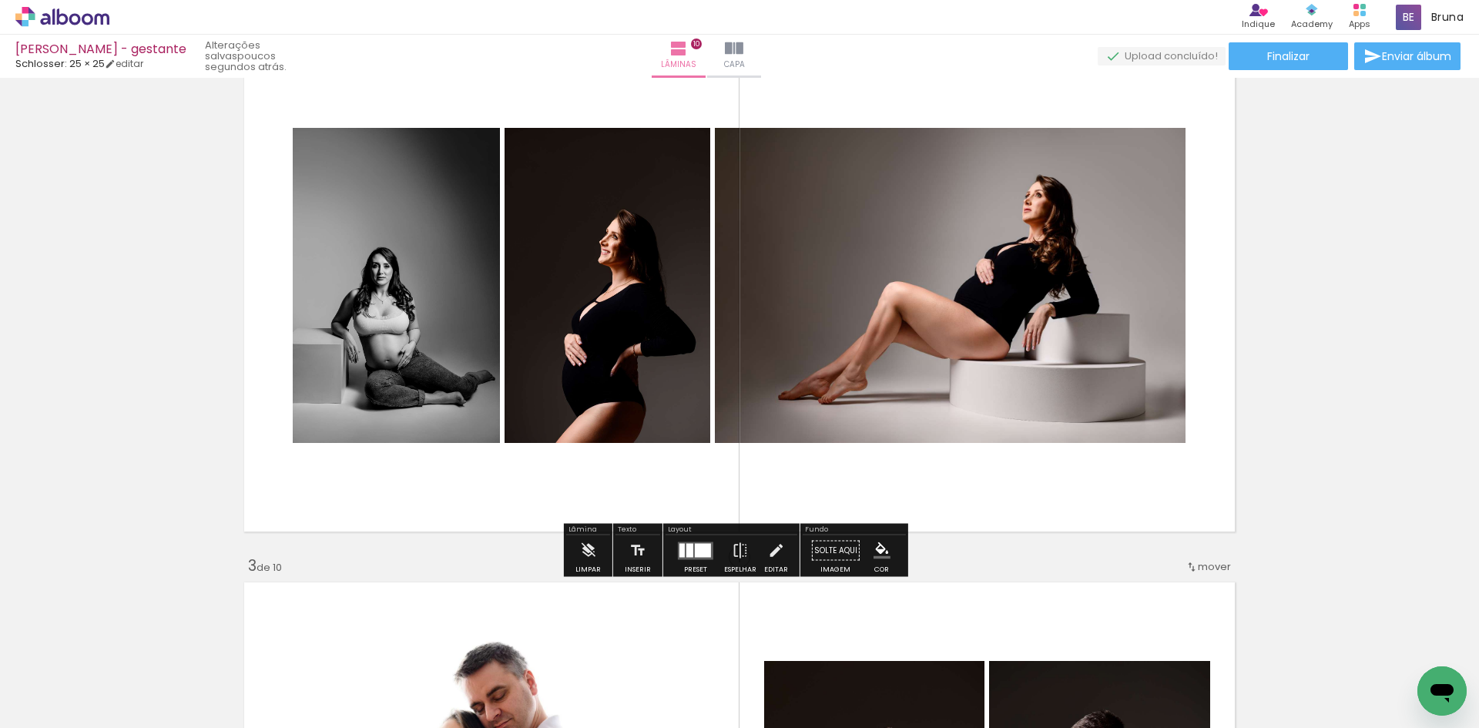
scroll to position [636, 0]
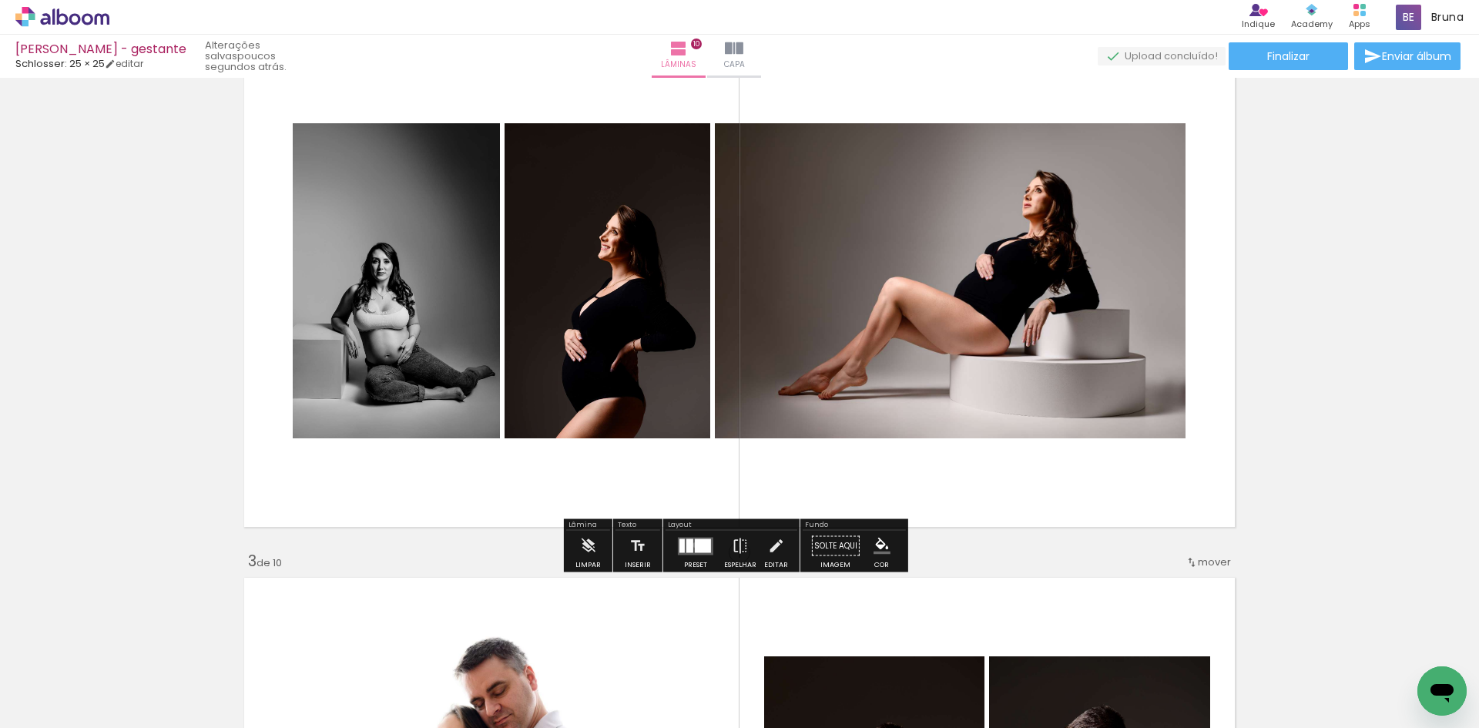
click at [695, 545] on div at bounding box center [703, 546] width 16 height 14
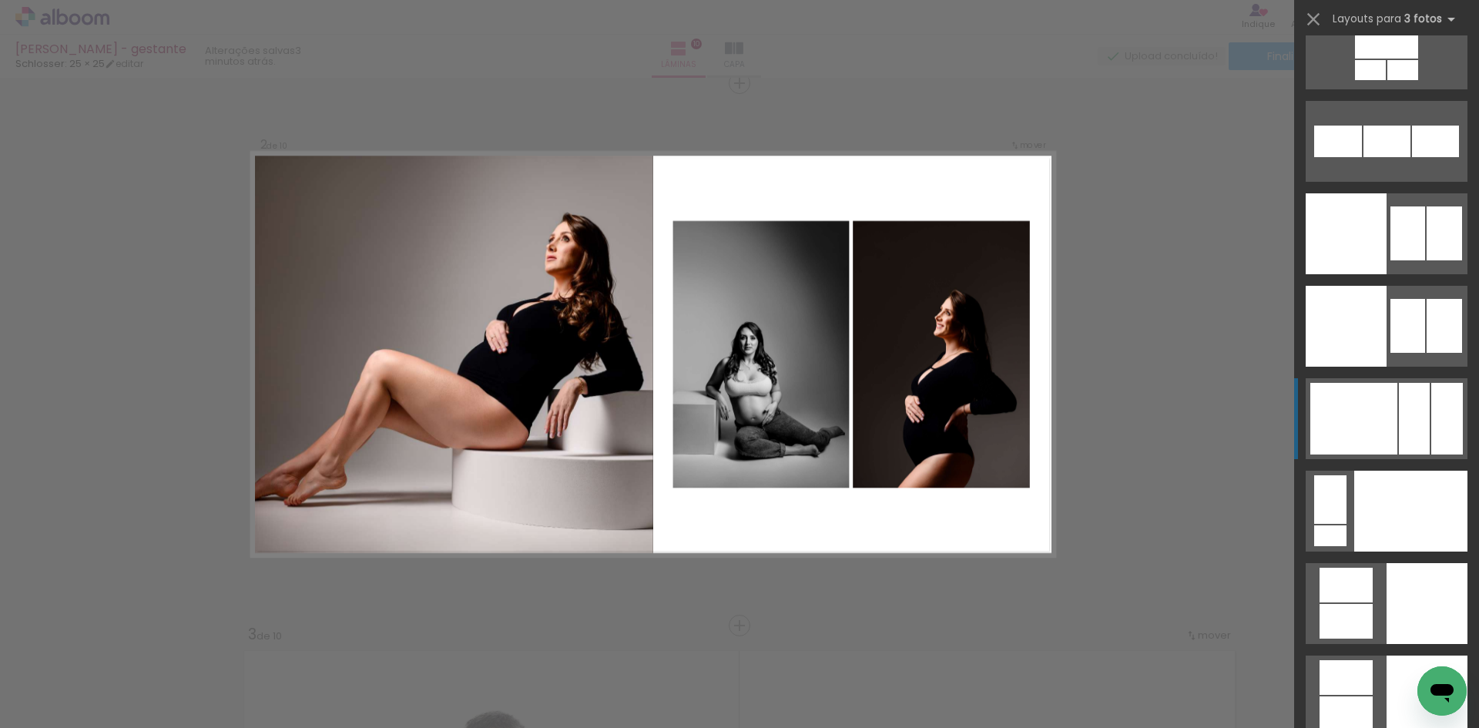
scroll to position [16411, 0]
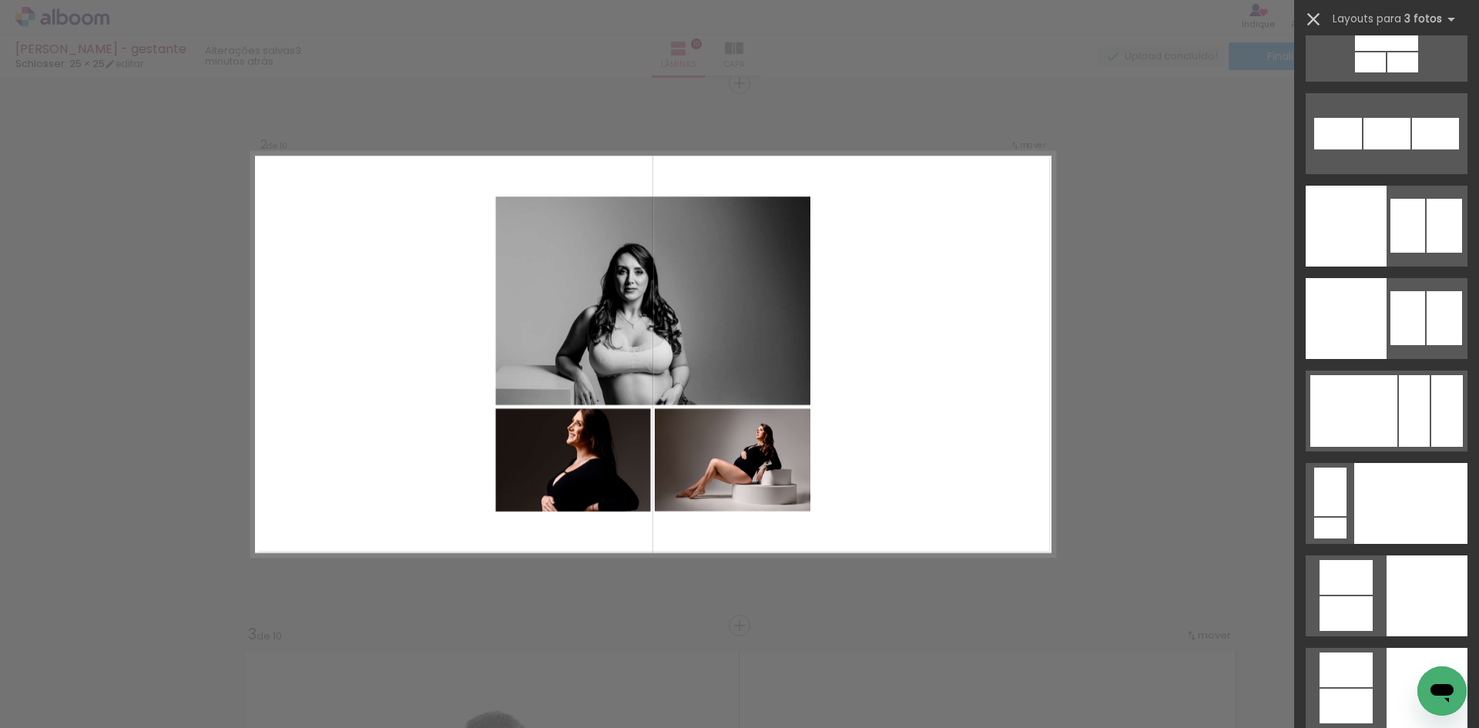
click at [1311, 15] on iron-icon at bounding box center [1314, 19] width 22 height 22
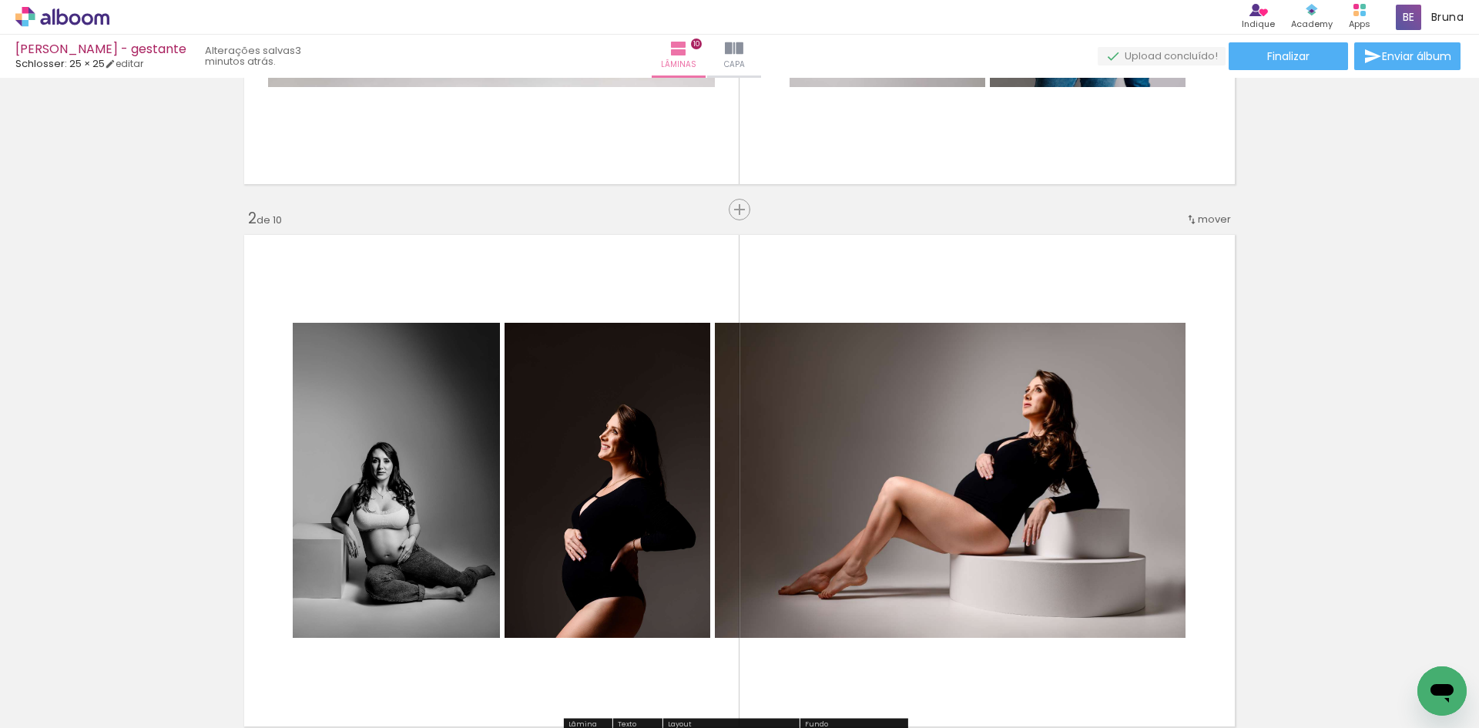
scroll to position [385, 0]
